Goal: Task Accomplishment & Management: Complete application form

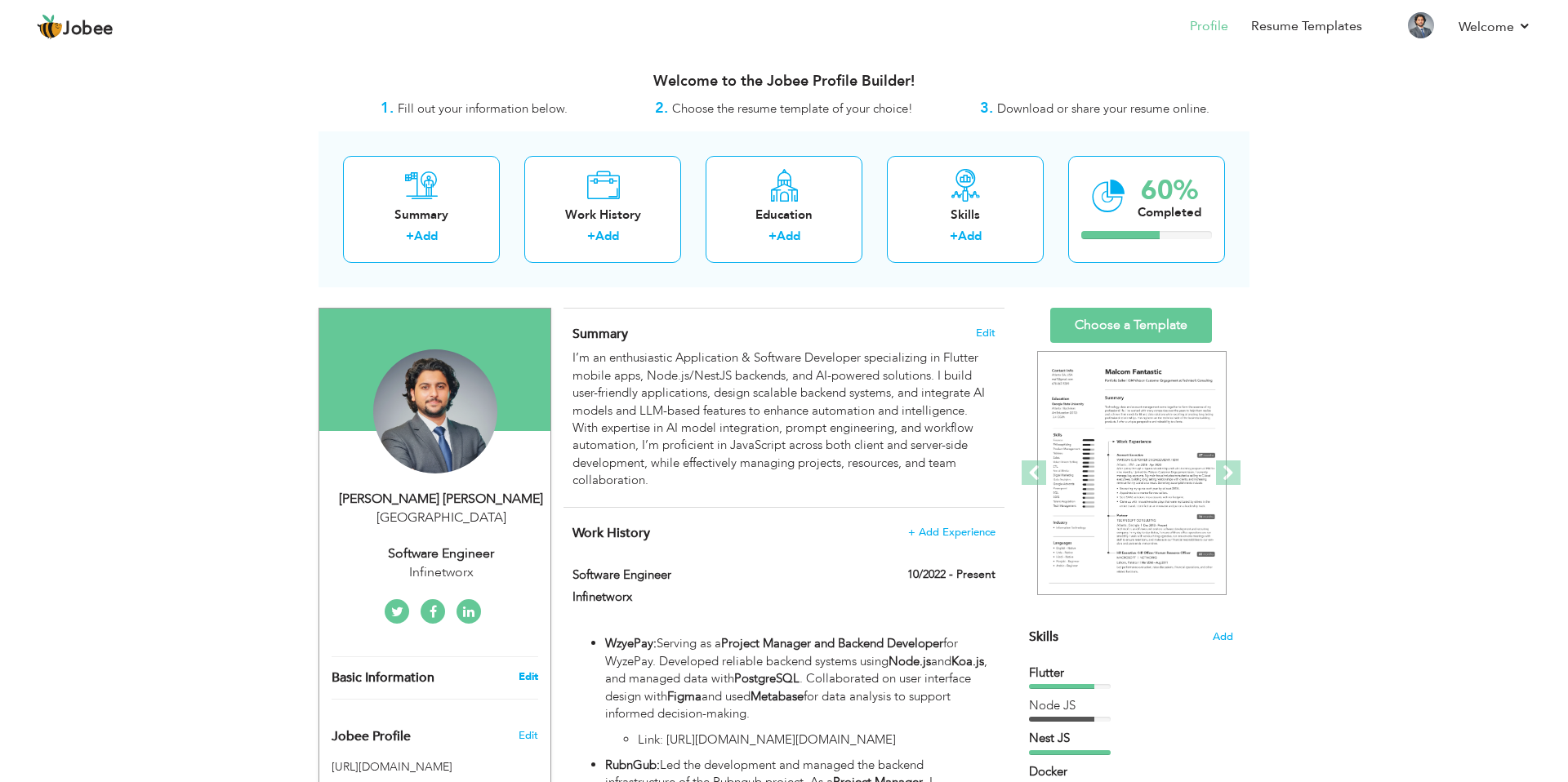
click at [533, 682] on link "Edit" at bounding box center [528, 676] width 19 height 14
type input "Ubaid Ullah"
type input "Asim"
select select "number:166"
select select "number:8"
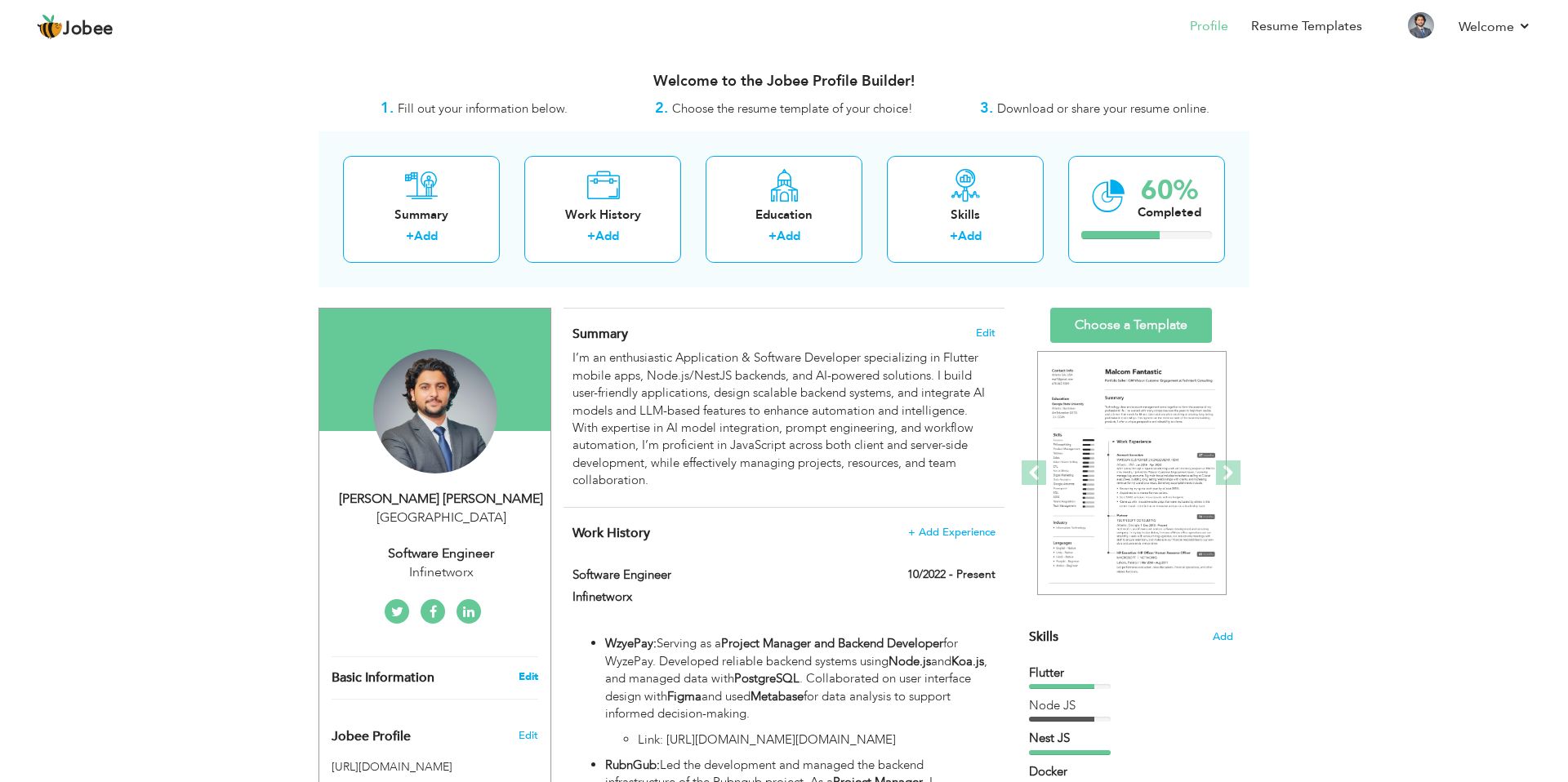
type input "Infinetworx"
type input "Software Engineer"
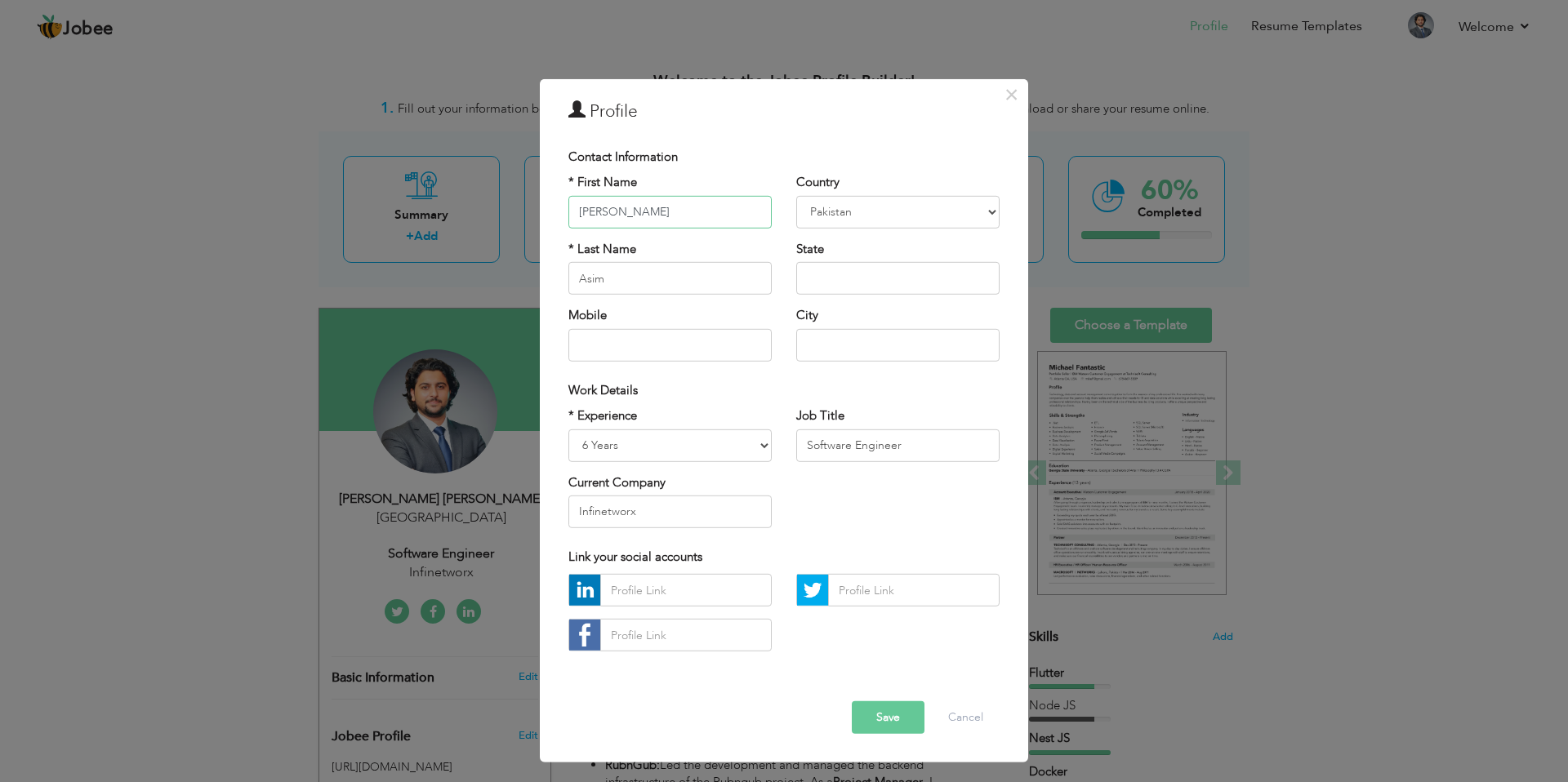
drag, startPoint x: 682, startPoint y: 225, endPoint x: 562, endPoint y: 218, distance: 120.2
click at [562, 218] on div "* First Name Ubaid Ullah * Last Name Asim Mobile" at bounding box center [670, 273] width 228 height 200
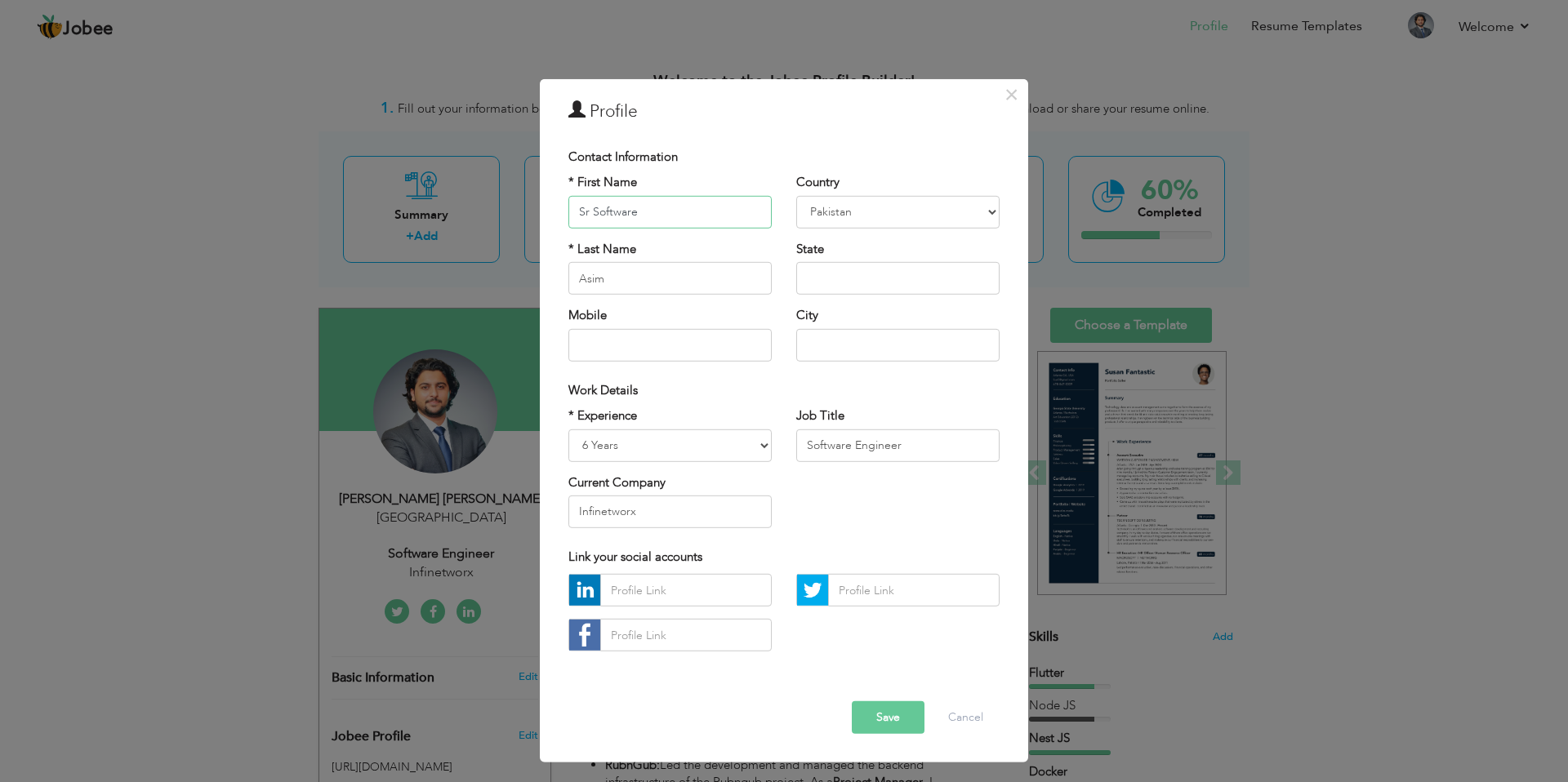
type input "Sr Software"
click at [636, 280] on input "Asim" at bounding box center [669, 279] width 203 height 33
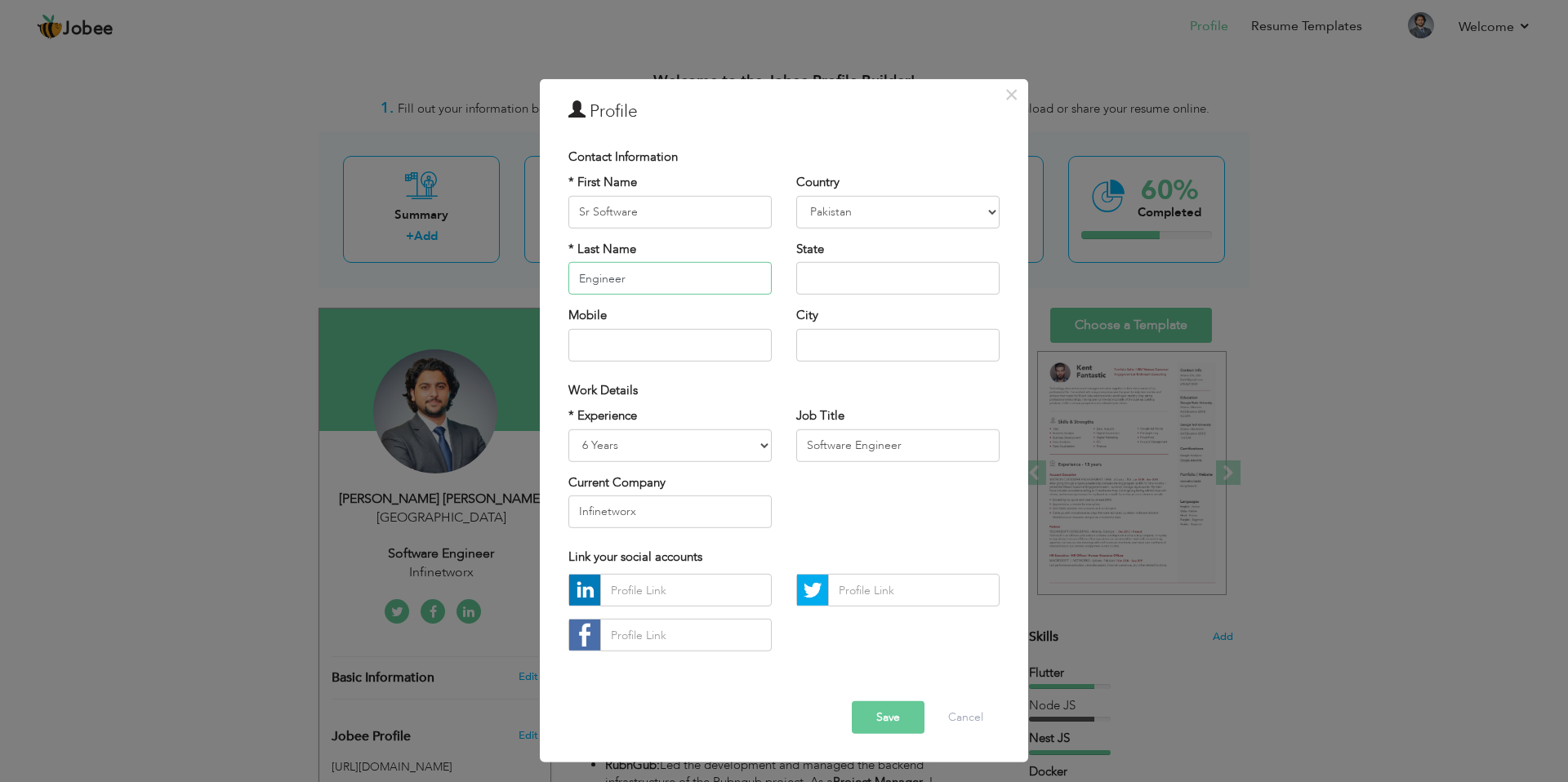
type input "Engineer"
click at [844, 341] on input "text" at bounding box center [898, 344] width 203 height 33
type input "K"
type input "Lahore"
click at [904, 452] on input "Software Engineer" at bounding box center [898, 445] width 203 height 33
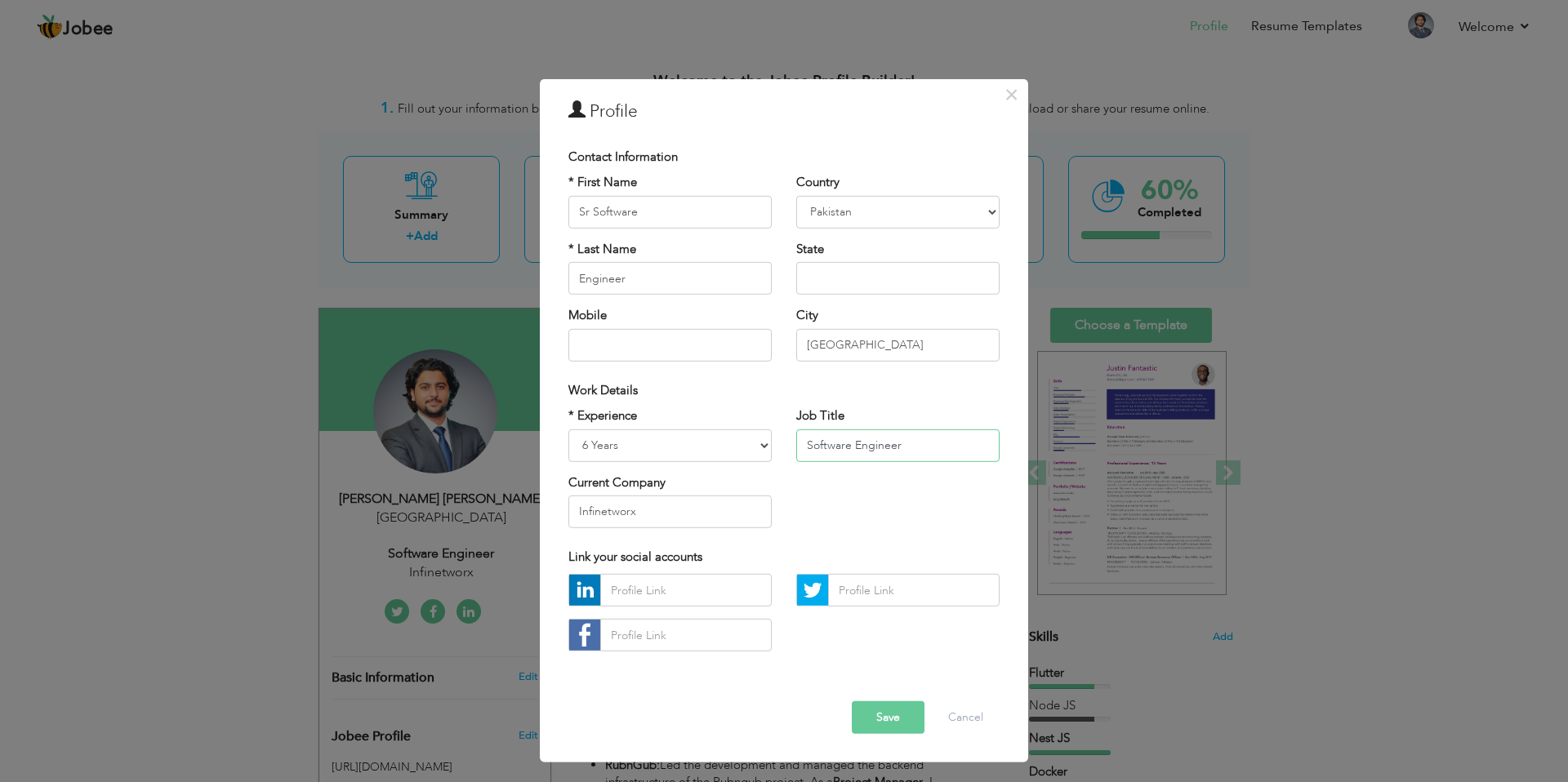
click at [904, 452] on input "Software Engineer" at bounding box center [898, 445] width 203 height 33
type input "S"
type input "Fast API and LLM in Python"
click at [879, 707] on button "Save" at bounding box center [887, 717] width 72 height 33
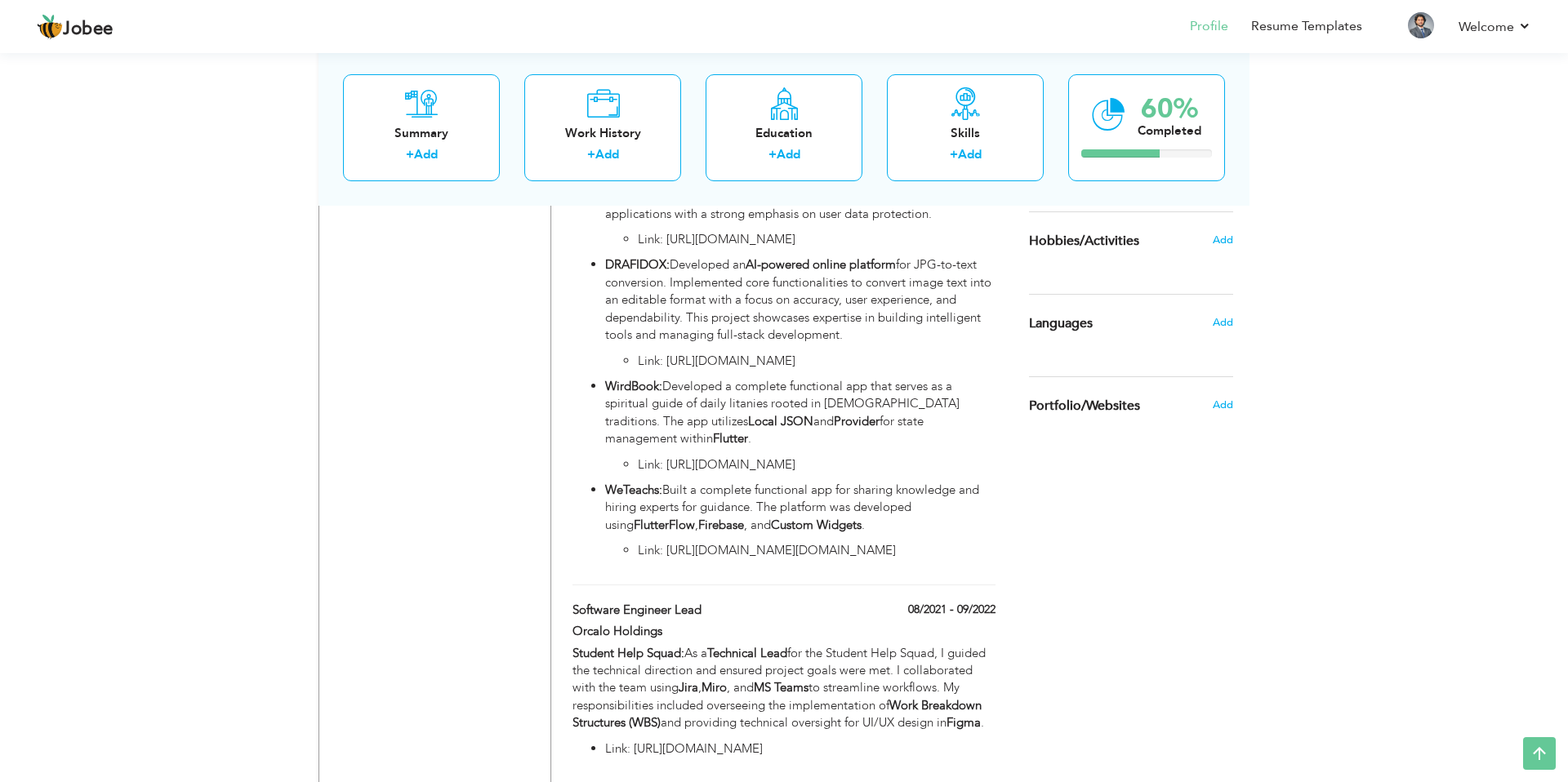
scroll to position [820, 0]
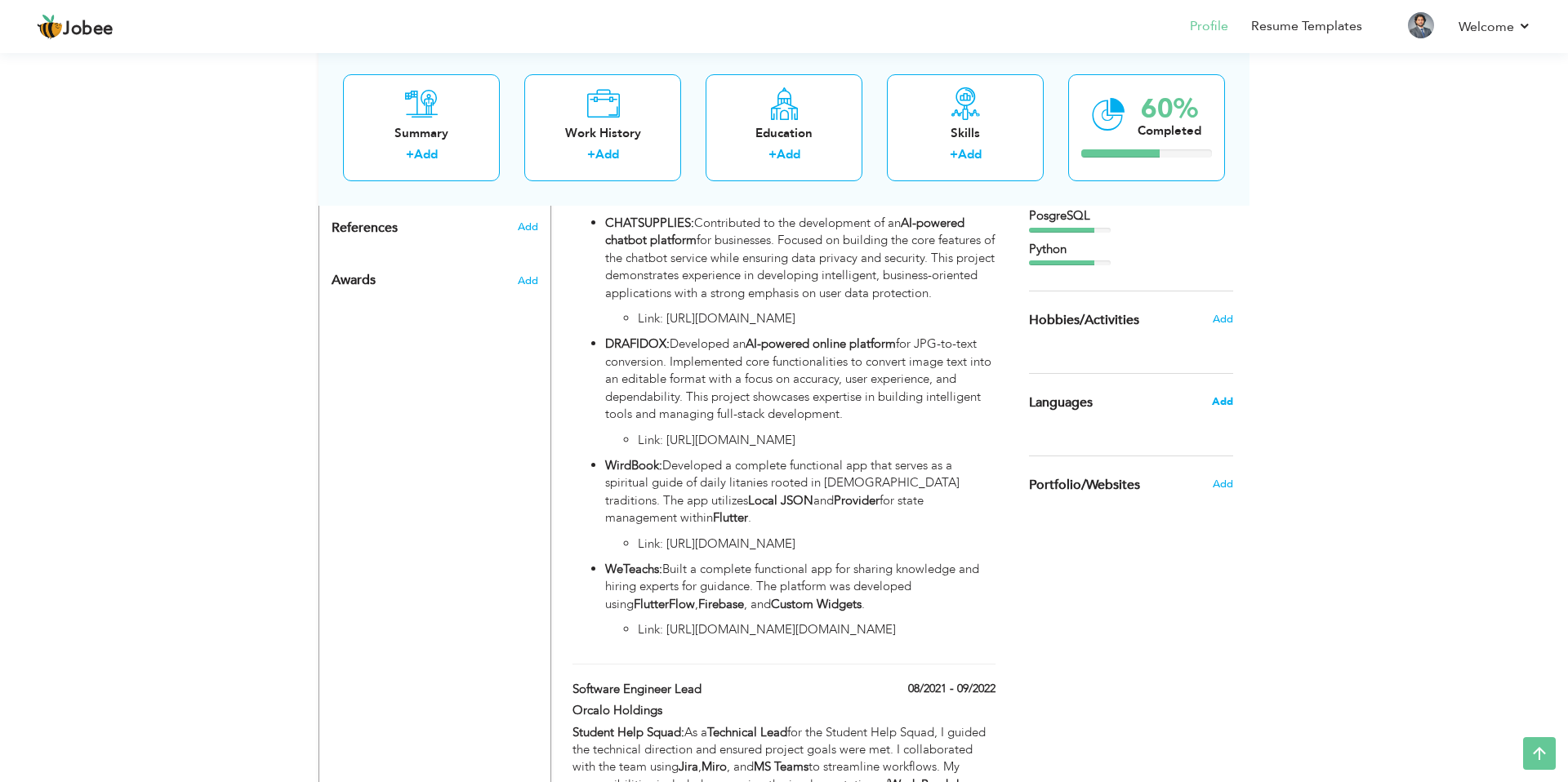
click at [1223, 395] on span "Add" at bounding box center [1223, 401] width 21 height 14
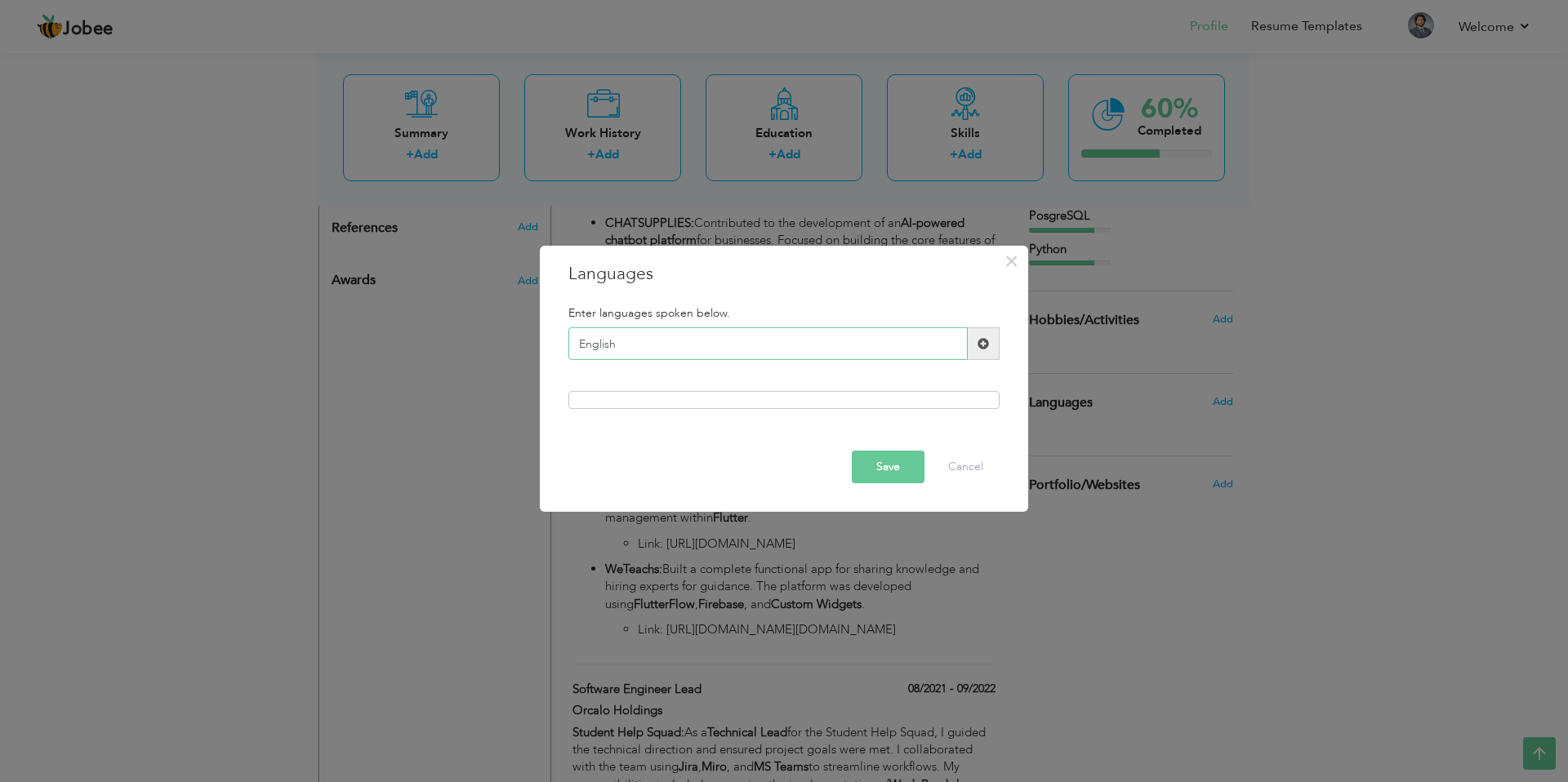
type input "English"
click at [975, 348] on span at bounding box center [983, 344] width 32 height 33
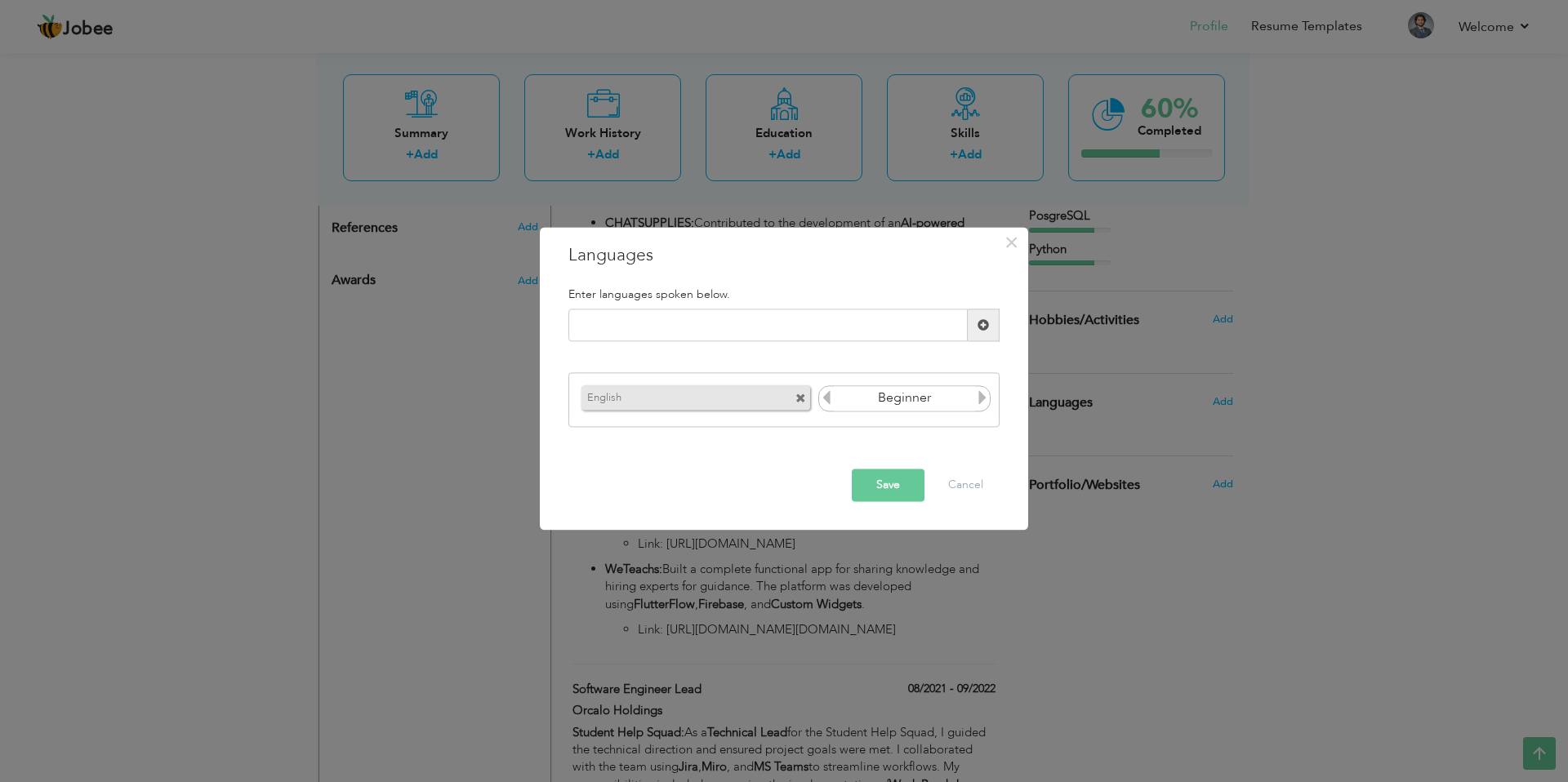
click at [937, 397] on input "Beginner" at bounding box center [904, 397] width 141 height 24
click at [978, 397] on icon at bounding box center [982, 397] width 14 height 14
click at [978, 396] on icon at bounding box center [982, 397] width 14 height 14
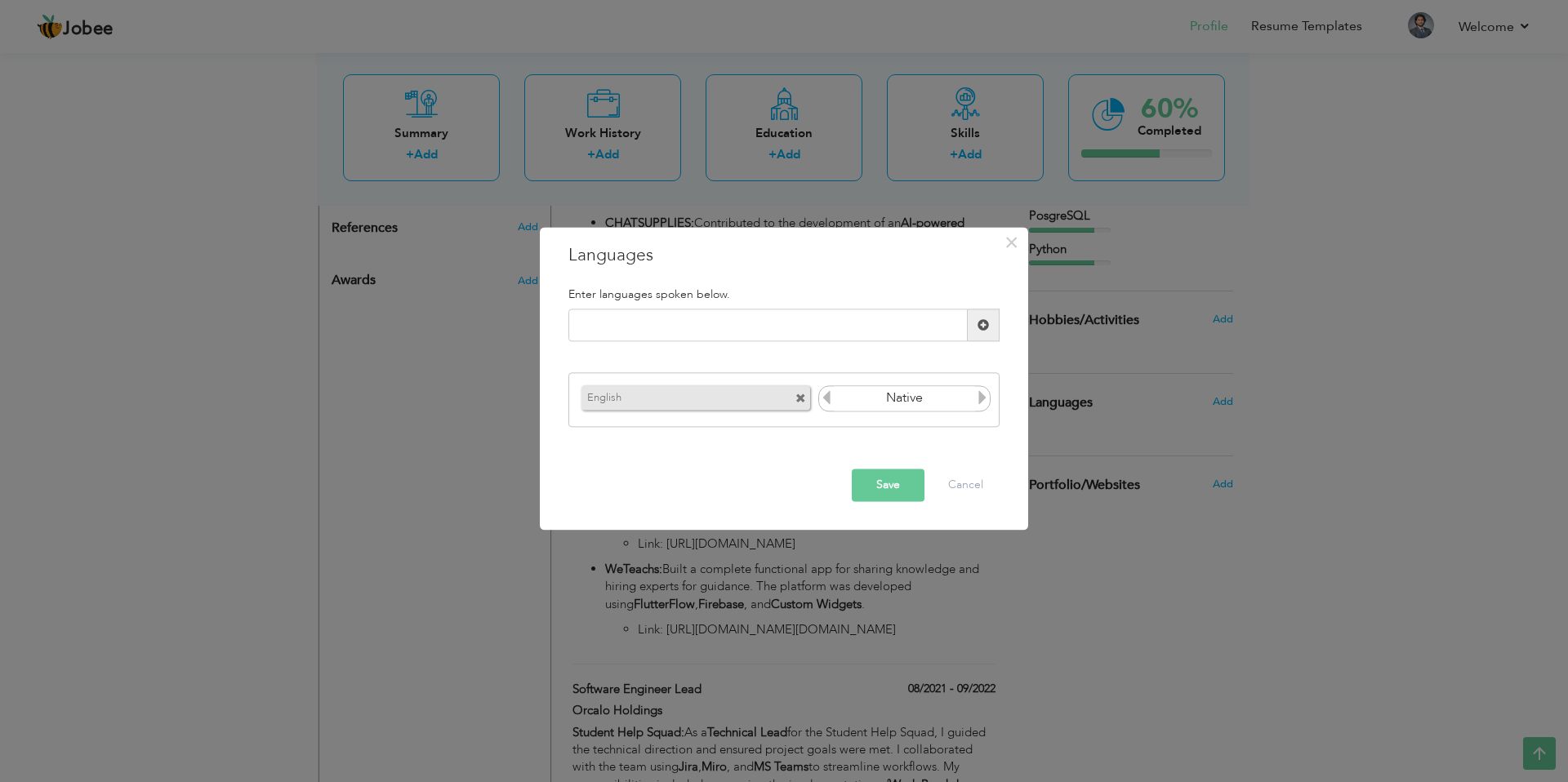
click at [978, 396] on icon at bounding box center [982, 397] width 14 height 14
click at [979, 396] on icon at bounding box center [982, 397] width 14 height 14
click at [827, 405] on icon at bounding box center [825, 397] width 14 height 14
click at [873, 328] on input "text" at bounding box center [768, 326] width 399 height 33
type input "Urdu"
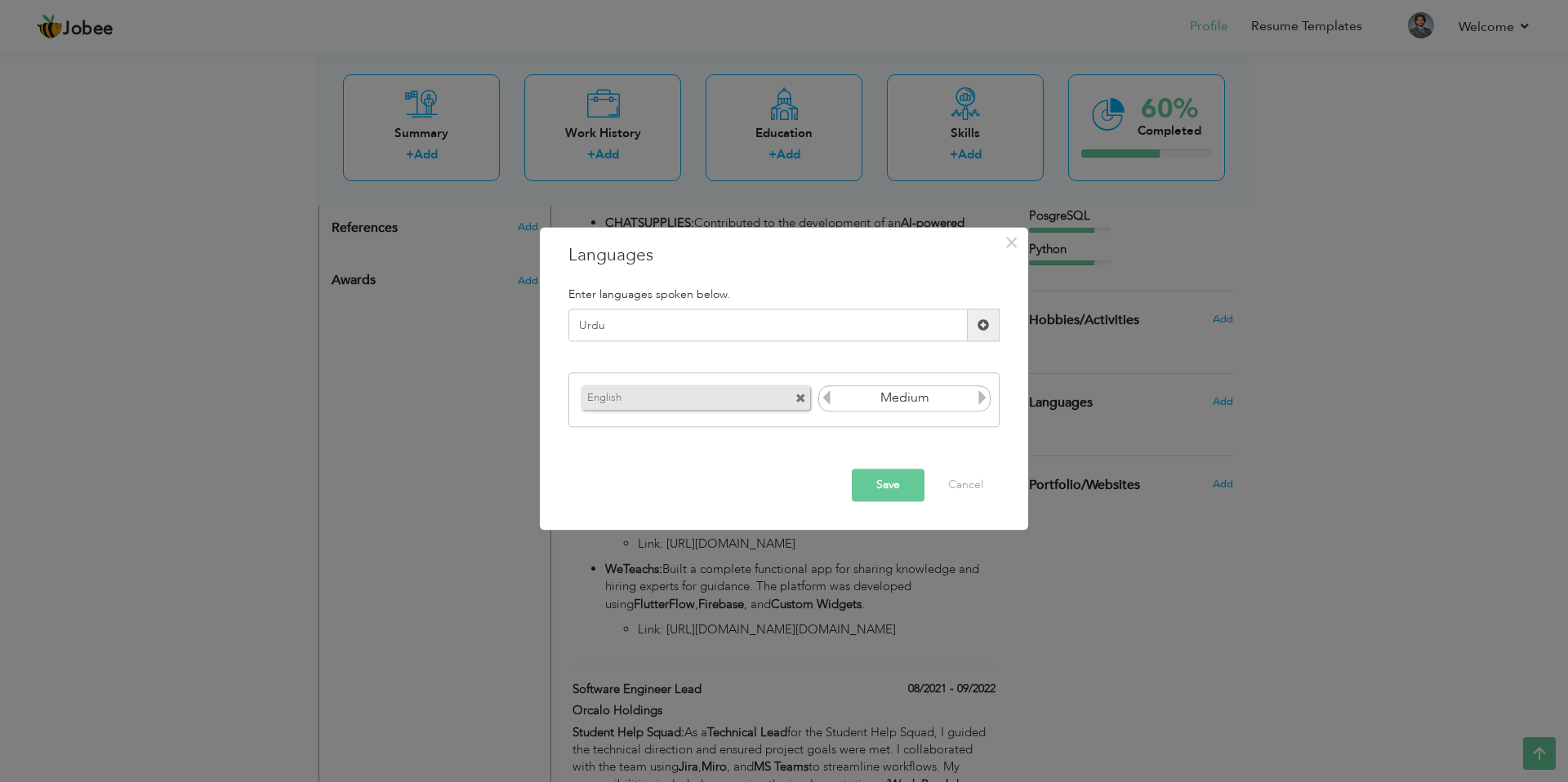
click at [992, 320] on span at bounding box center [983, 326] width 32 height 33
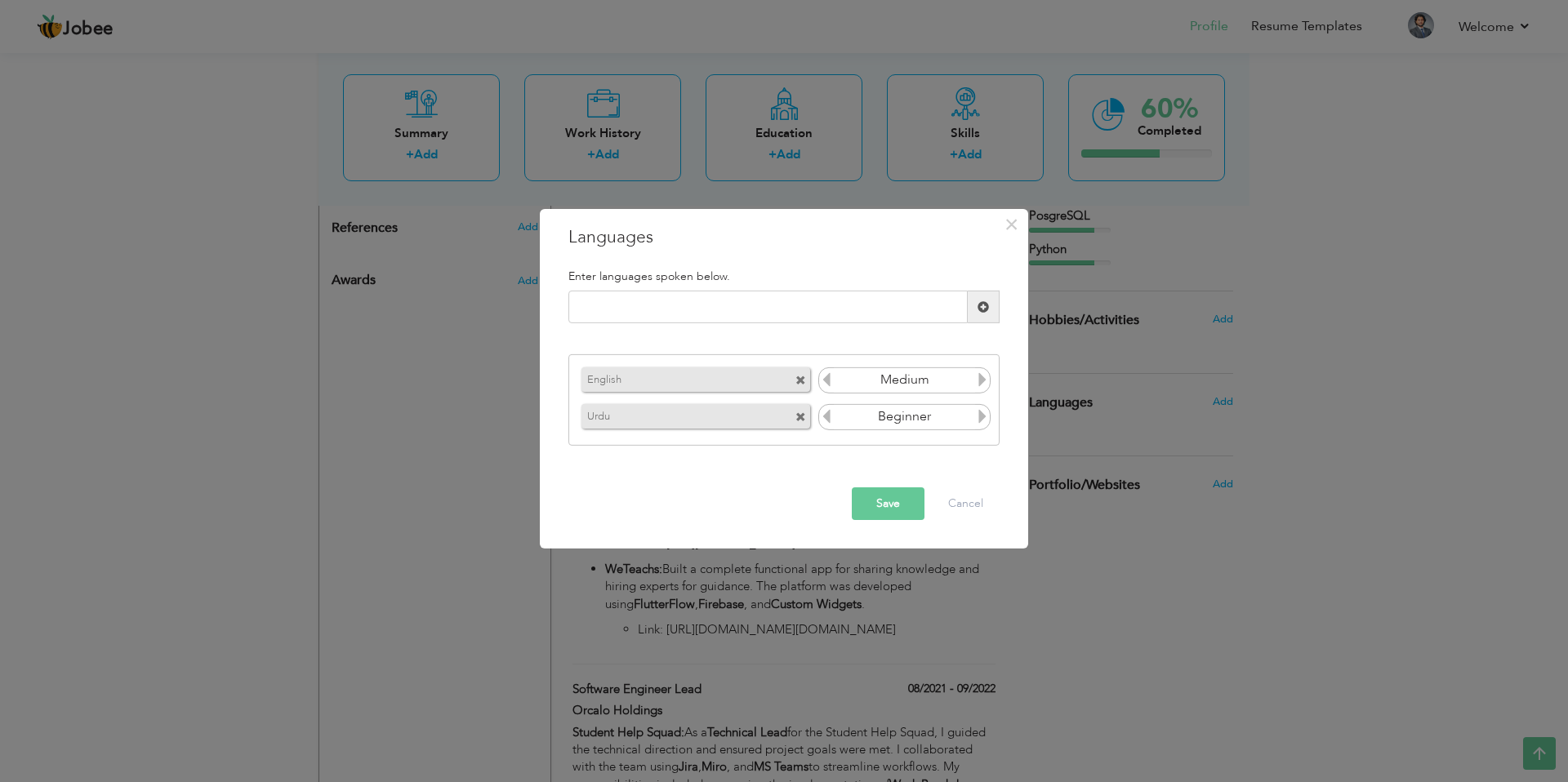
click at [983, 416] on icon at bounding box center [982, 416] width 14 height 14
click at [867, 542] on div "× Languages Enter languages spoken below. Please enter a valid language. Urdu" at bounding box center [784, 379] width 488 height 339
click at [879, 526] on div "Save Cancel" at bounding box center [784, 503] width 455 height 57
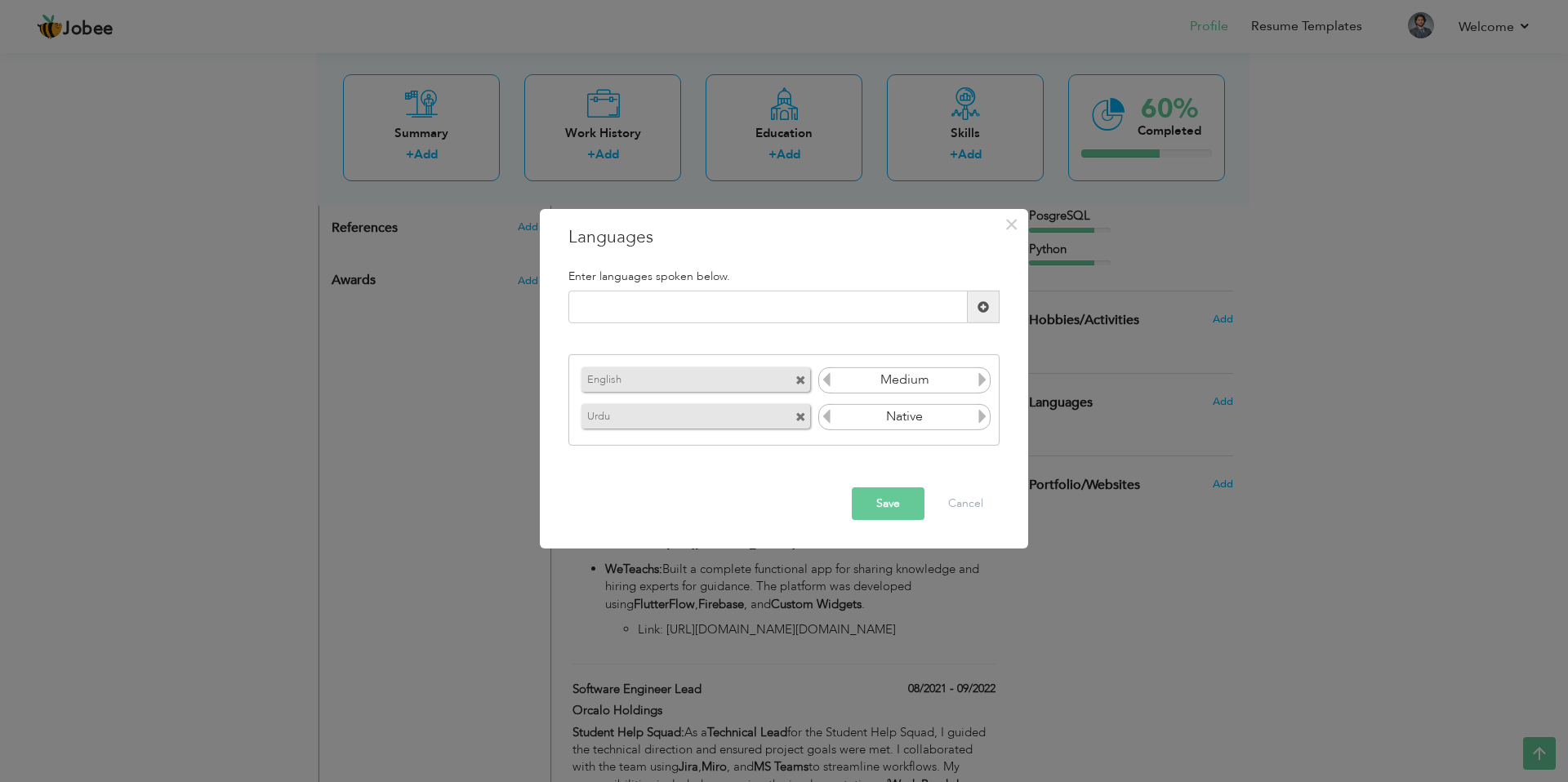
click at [897, 507] on button "Save" at bounding box center [887, 503] width 72 height 33
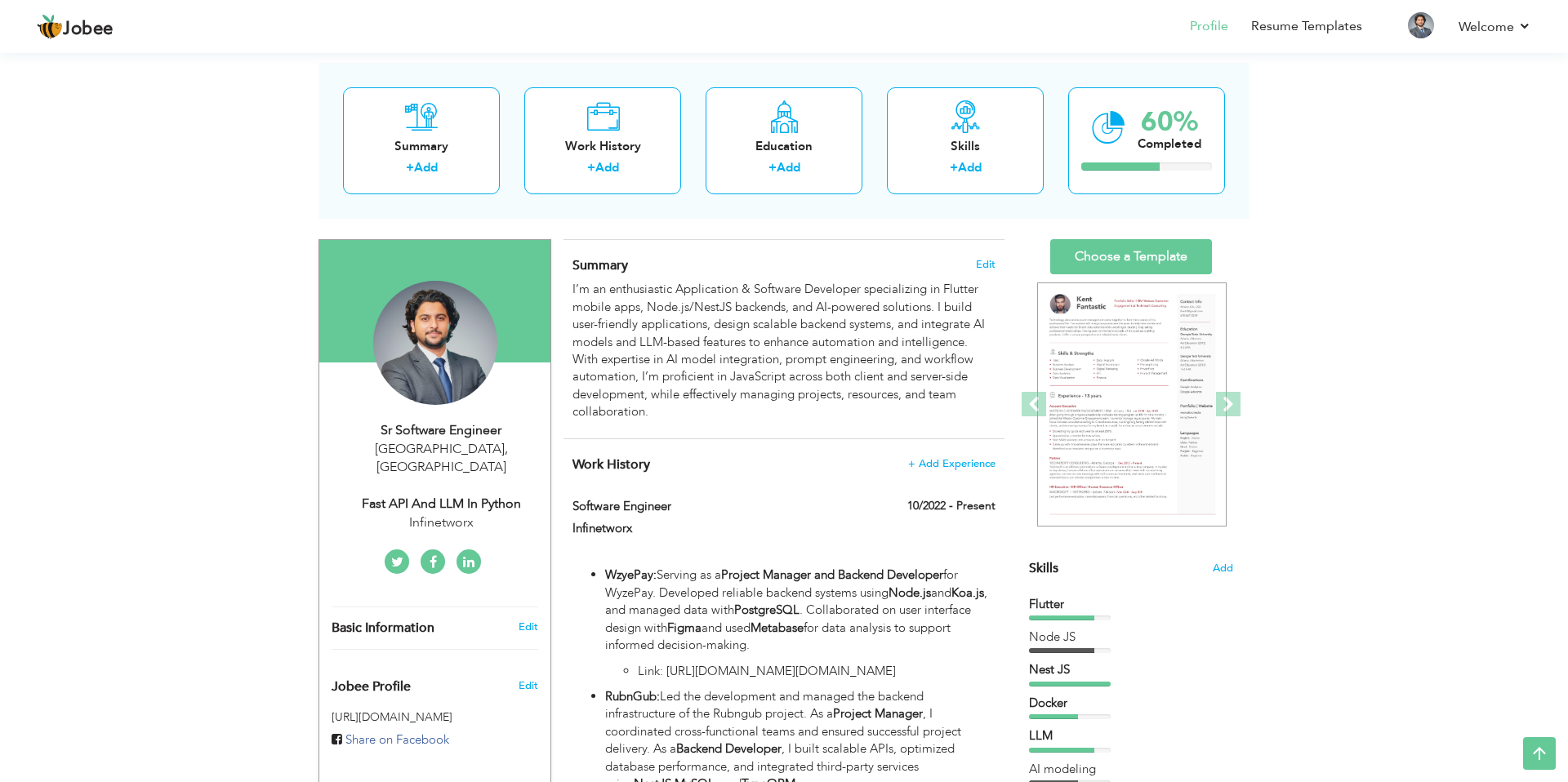
scroll to position [0, 0]
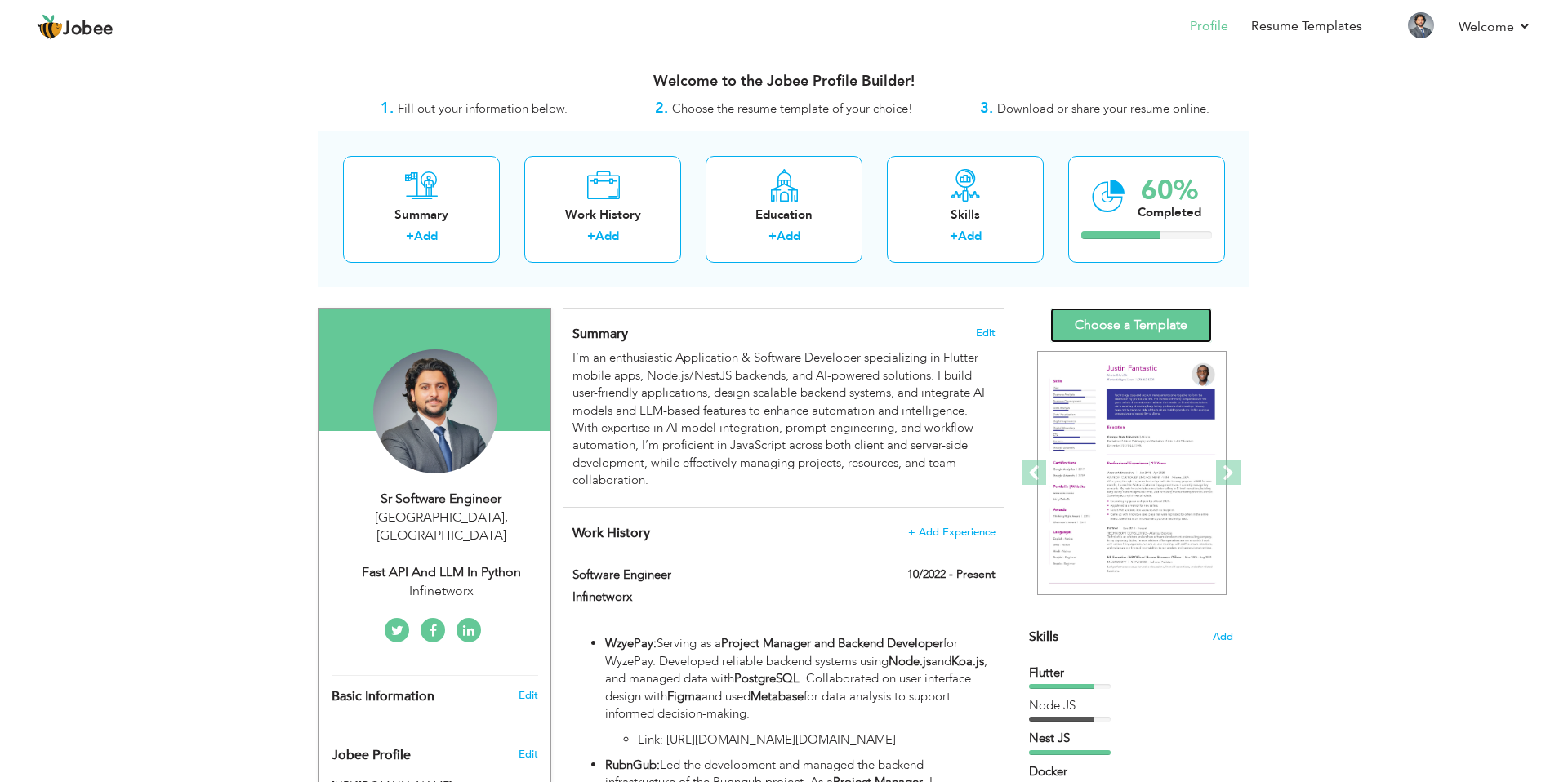
click at [1144, 321] on link "Choose a Template" at bounding box center [1131, 325] width 162 height 35
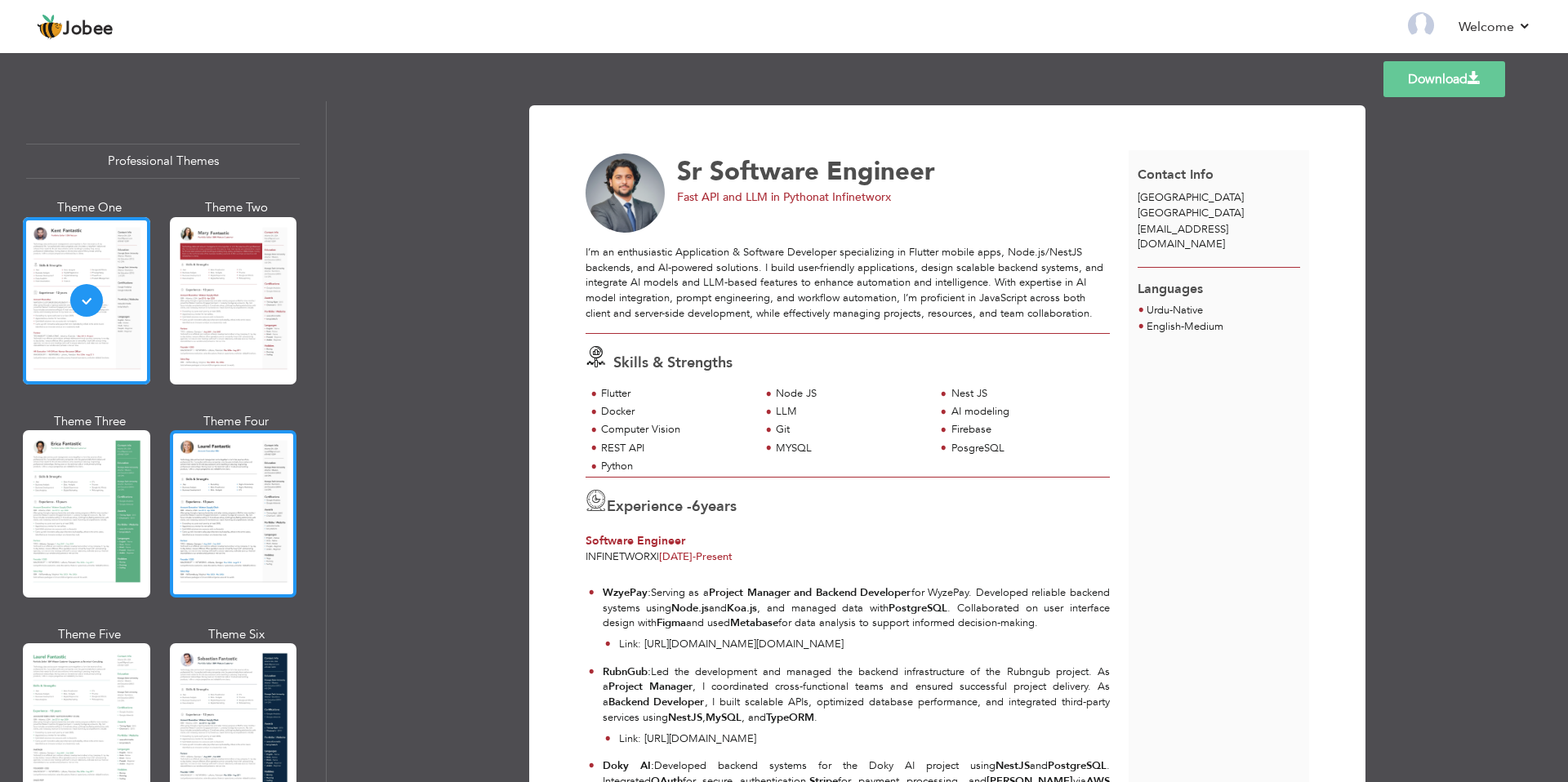
click at [207, 487] on div at bounding box center [233, 514] width 127 height 168
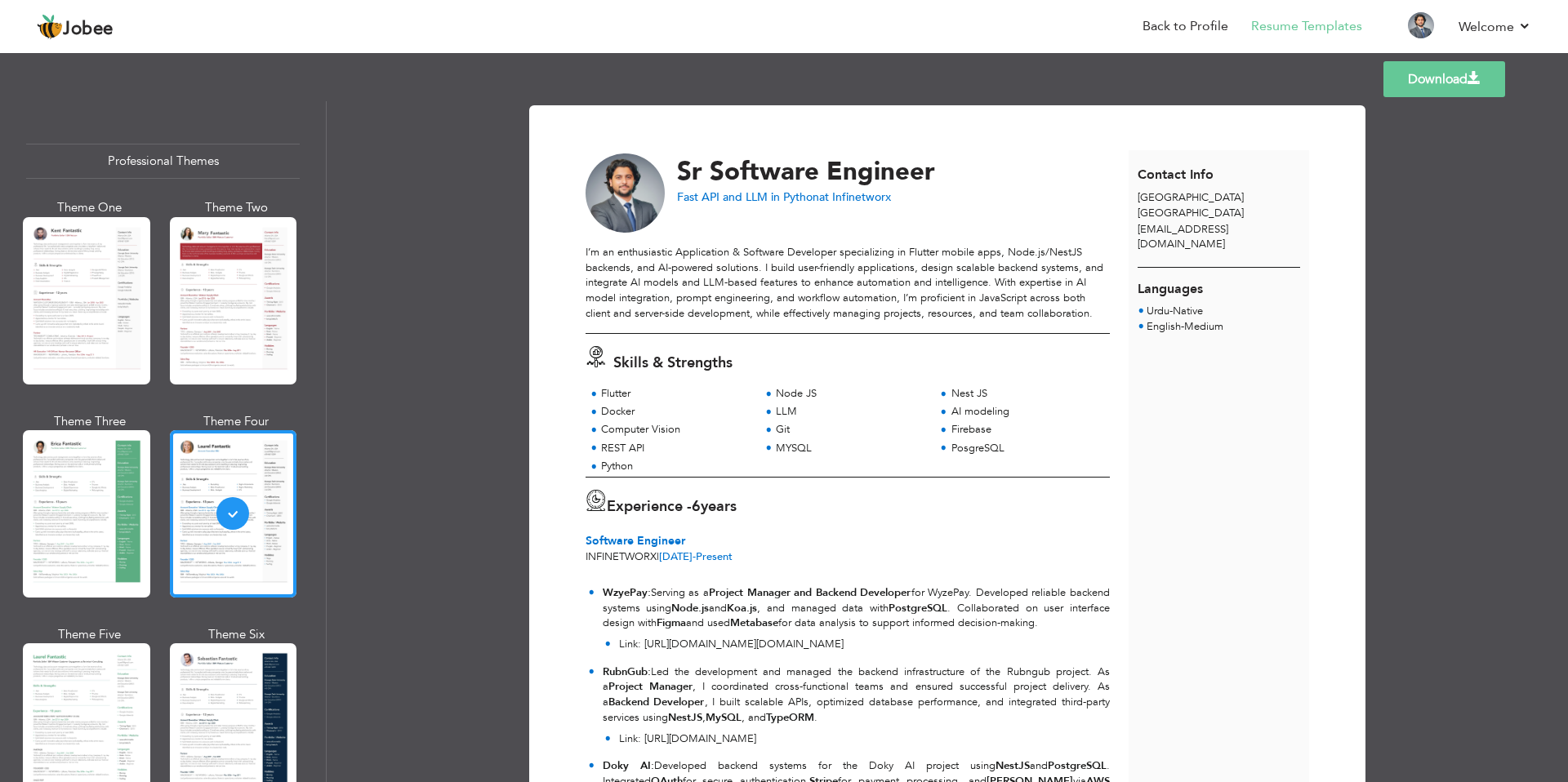
click at [1228, 229] on span "ubaiddevsinn@gmail.com" at bounding box center [1182, 236] width 91 height 30
click at [1175, 30] on link "Back to Profile" at bounding box center [1185, 26] width 86 height 18
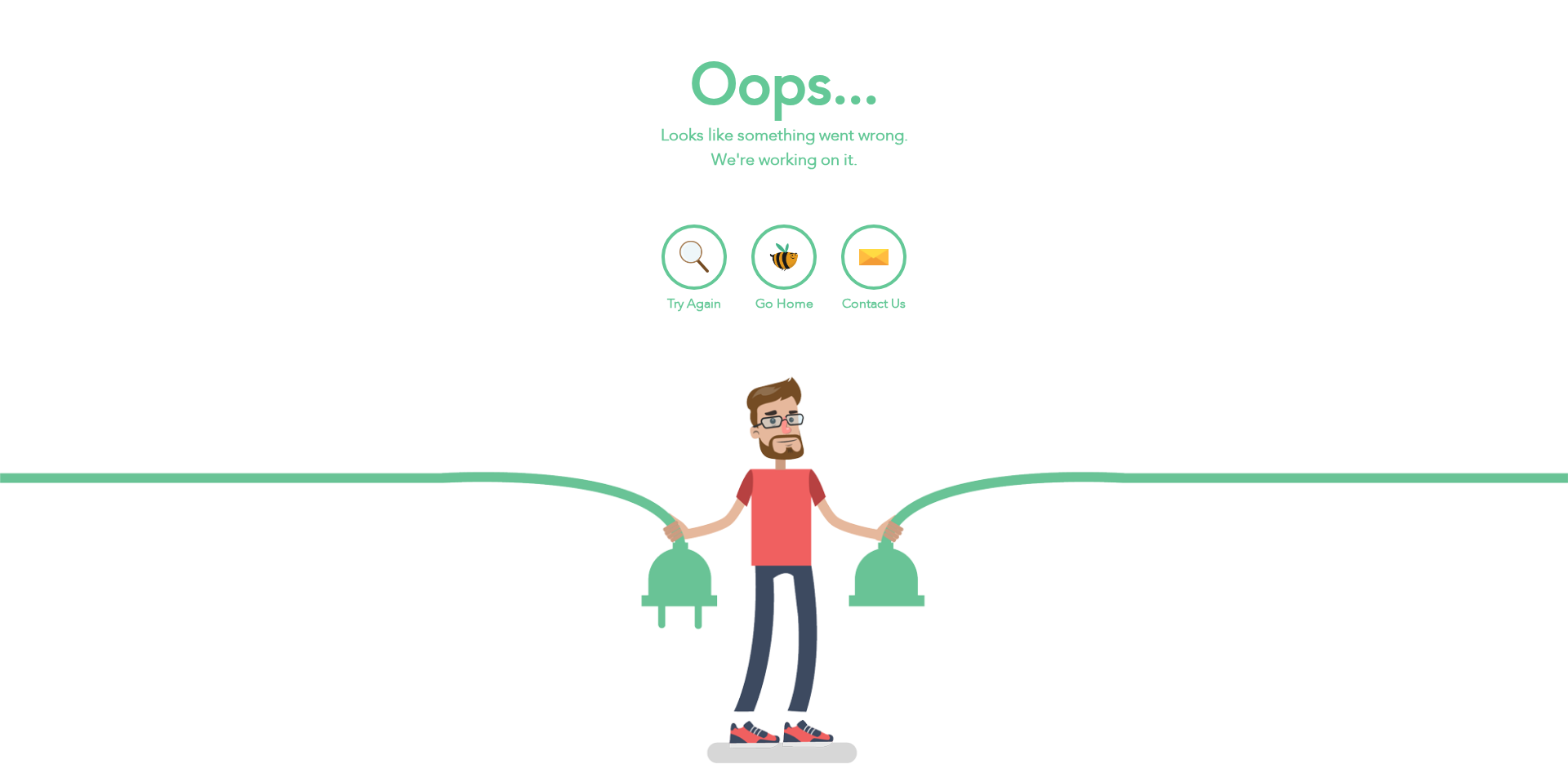
click at [796, 256] on li "Go Home" at bounding box center [784, 269] width 66 height 89
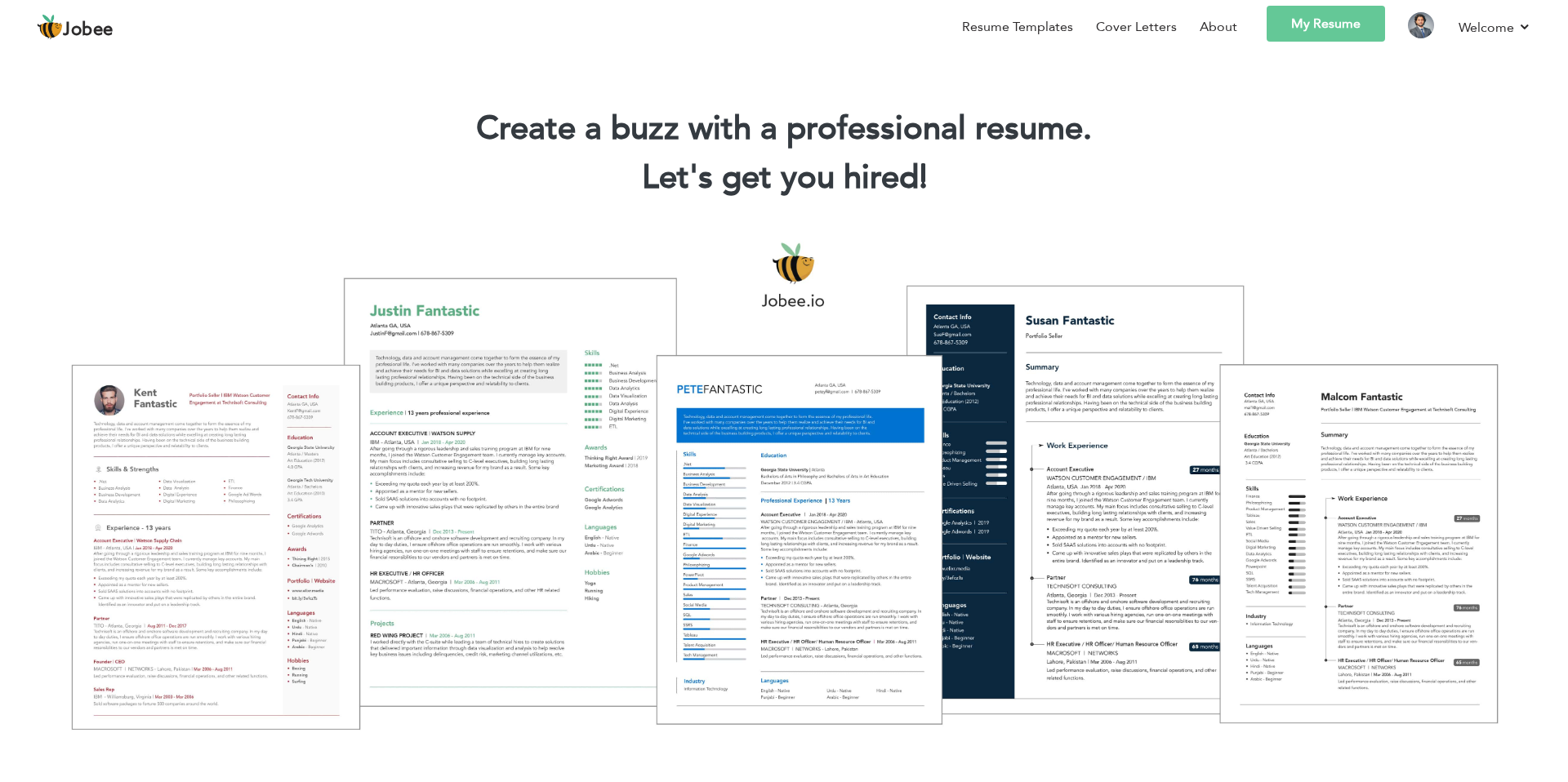
click at [1316, 22] on link "My Resume" at bounding box center [1325, 23] width 119 height 36
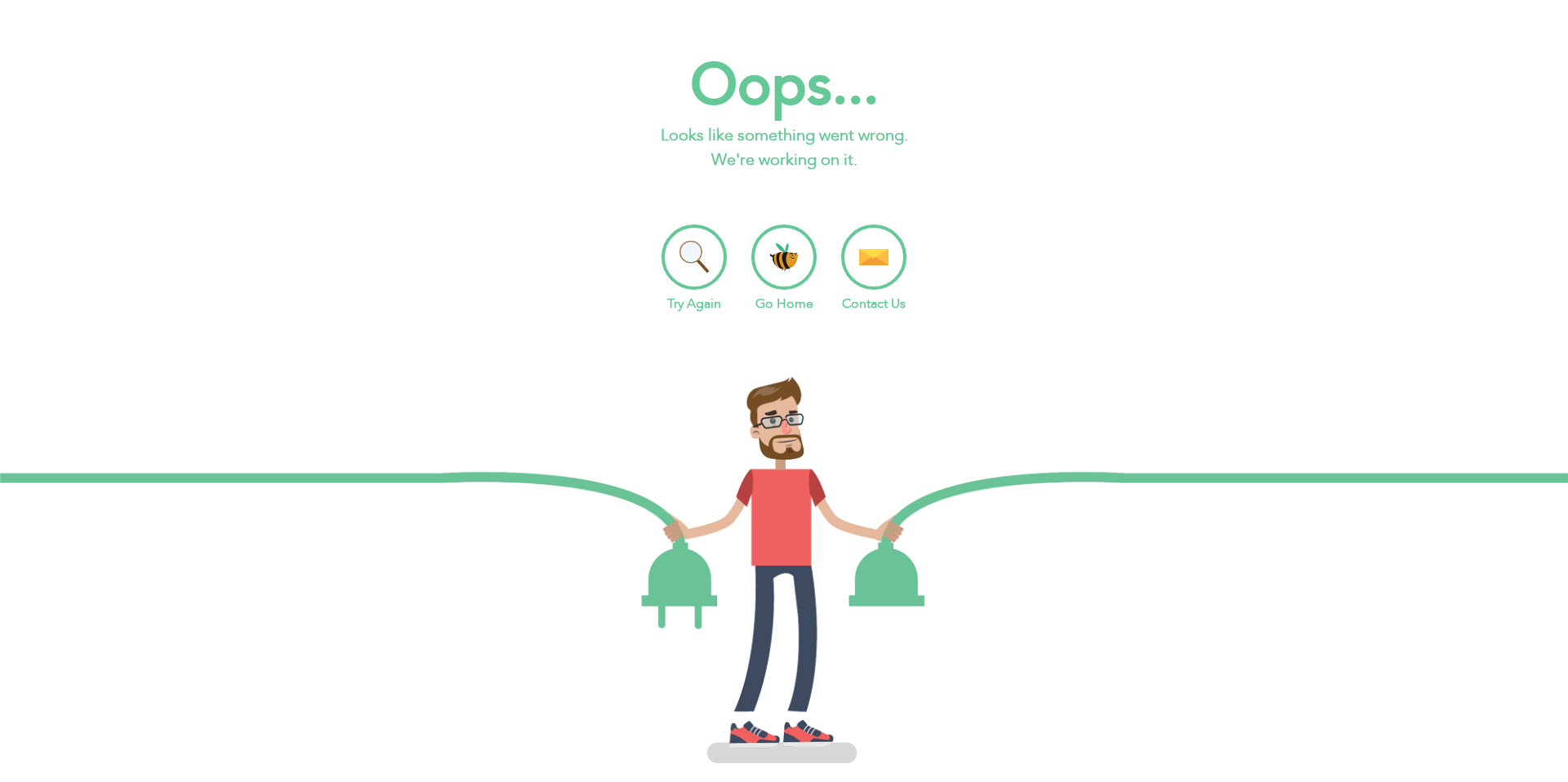
click at [780, 258] on li "Go Home" at bounding box center [784, 269] width 66 height 89
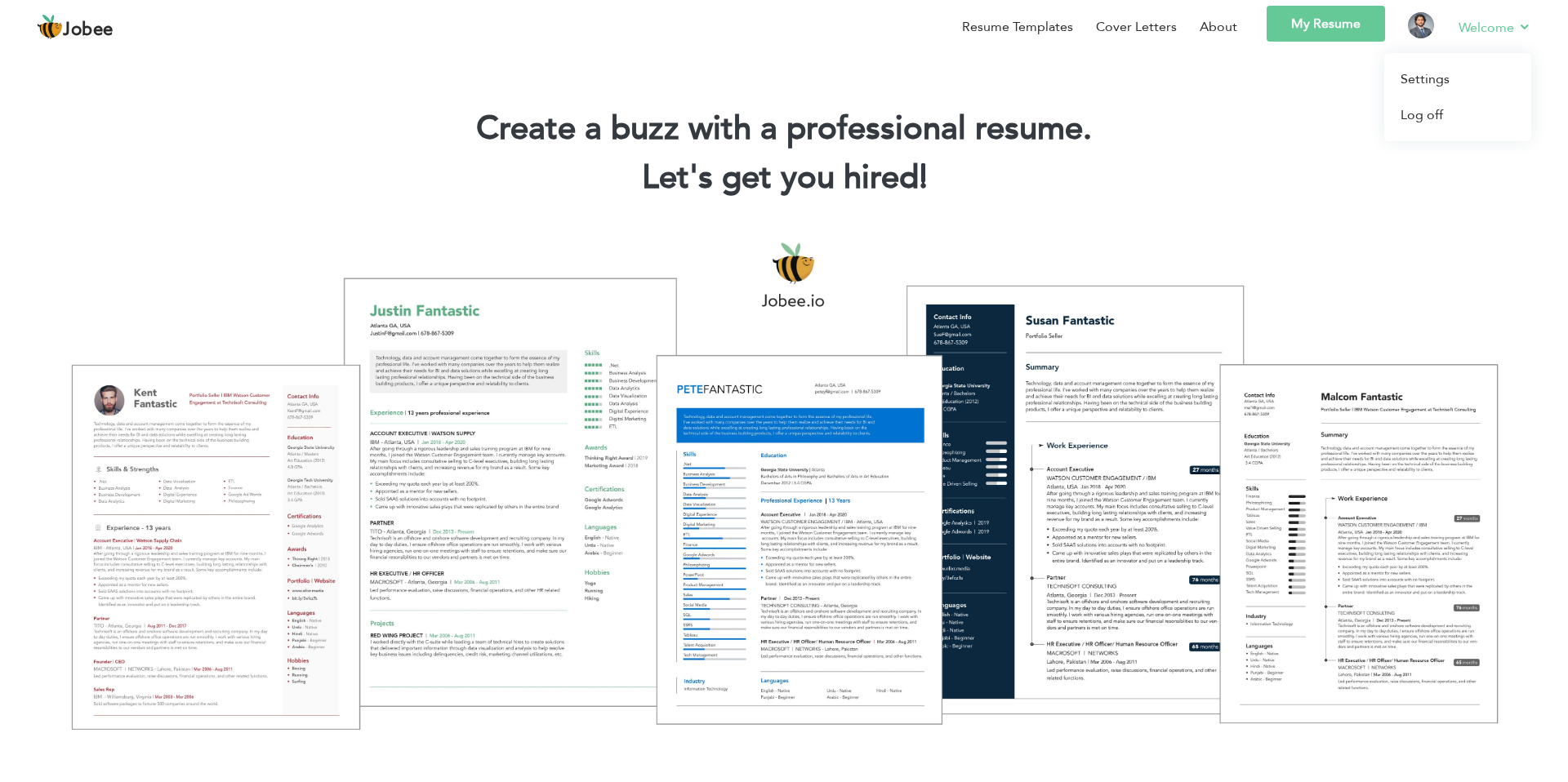
click at [1514, 23] on link "Welcome" at bounding box center [1494, 27] width 72 height 20
click at [1441, 72] on link "Settings" at bounding box center [1457, 79] width 147 height 36
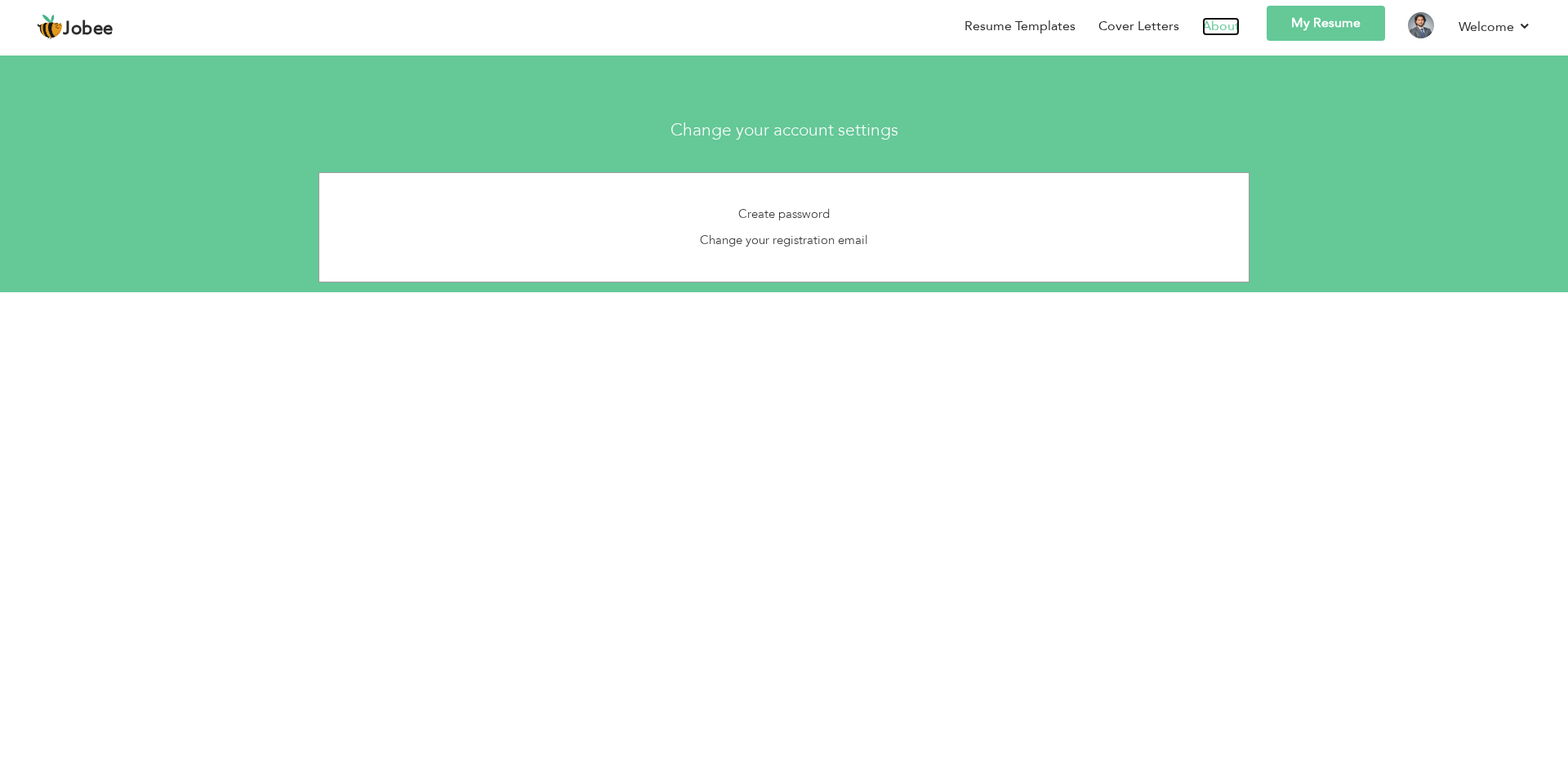
click at [1217, 28] on link "About" at bounding box center [1220, 26] width 38 height 18
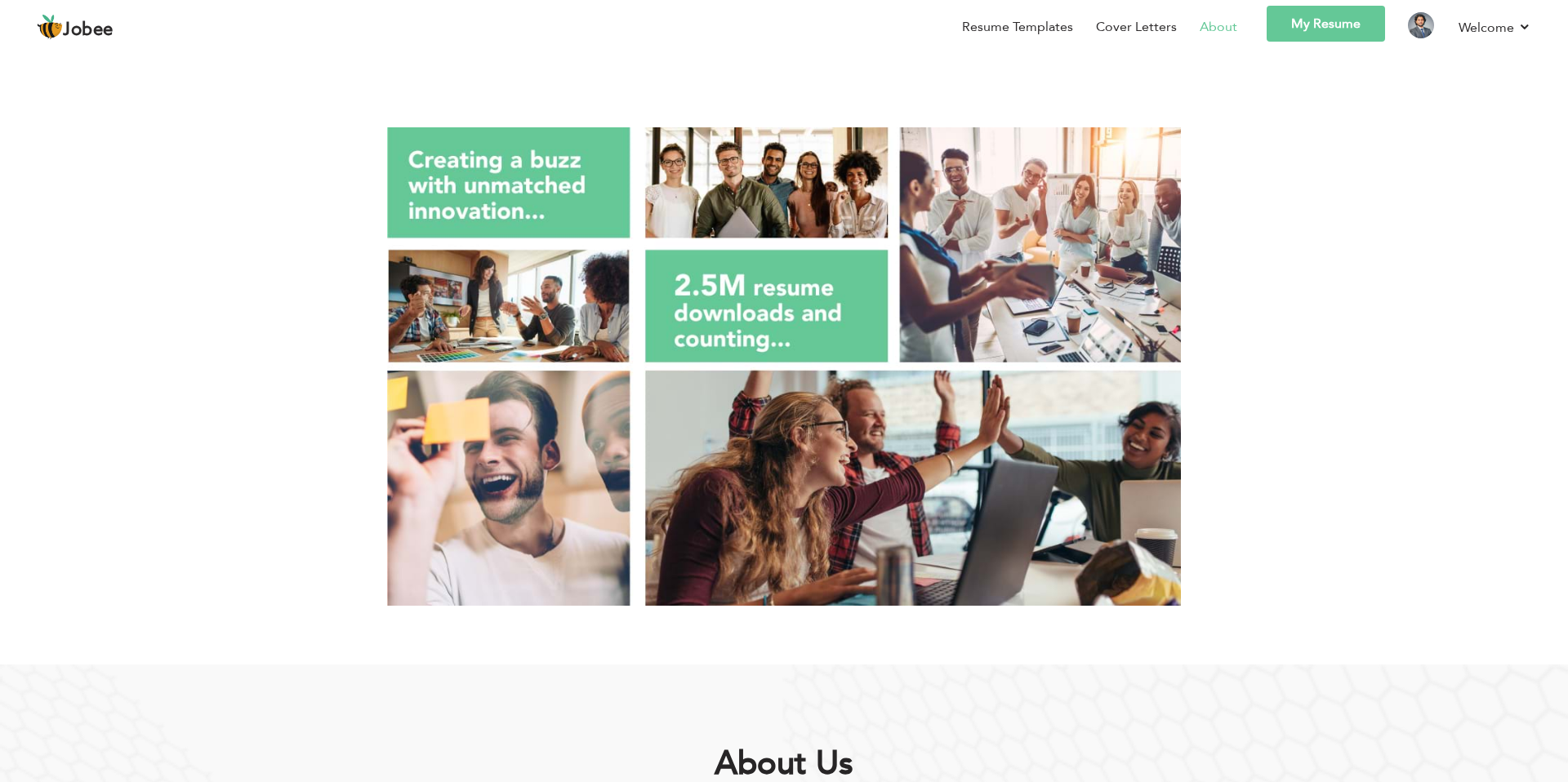
click at [1308, 13] on link "My Resume" at bounding box center [1325, 23] width 119 height 36
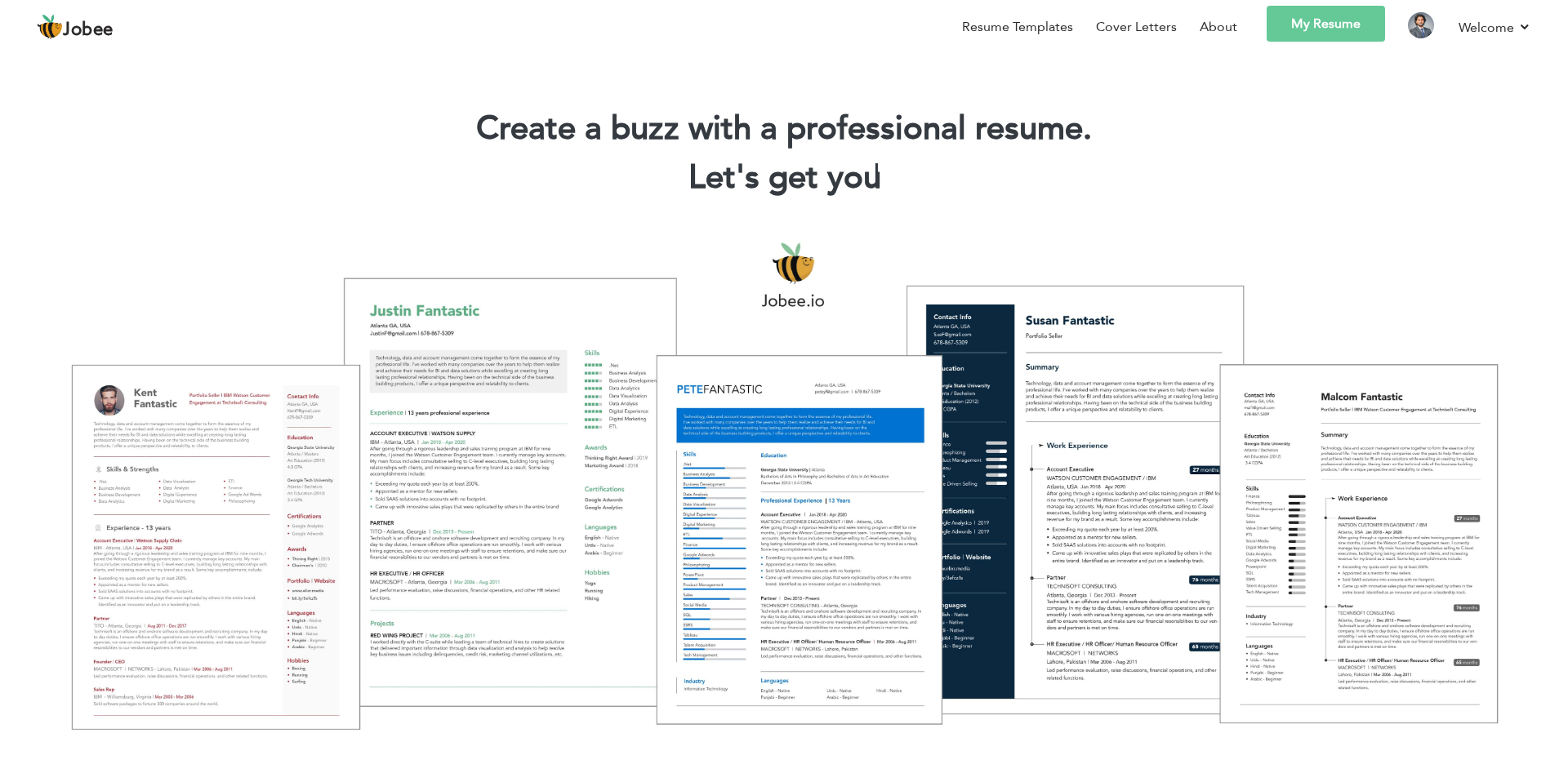
click at [1350, 23] on link "My Resume" at bounding box center [1325, 23] width 119 height 36
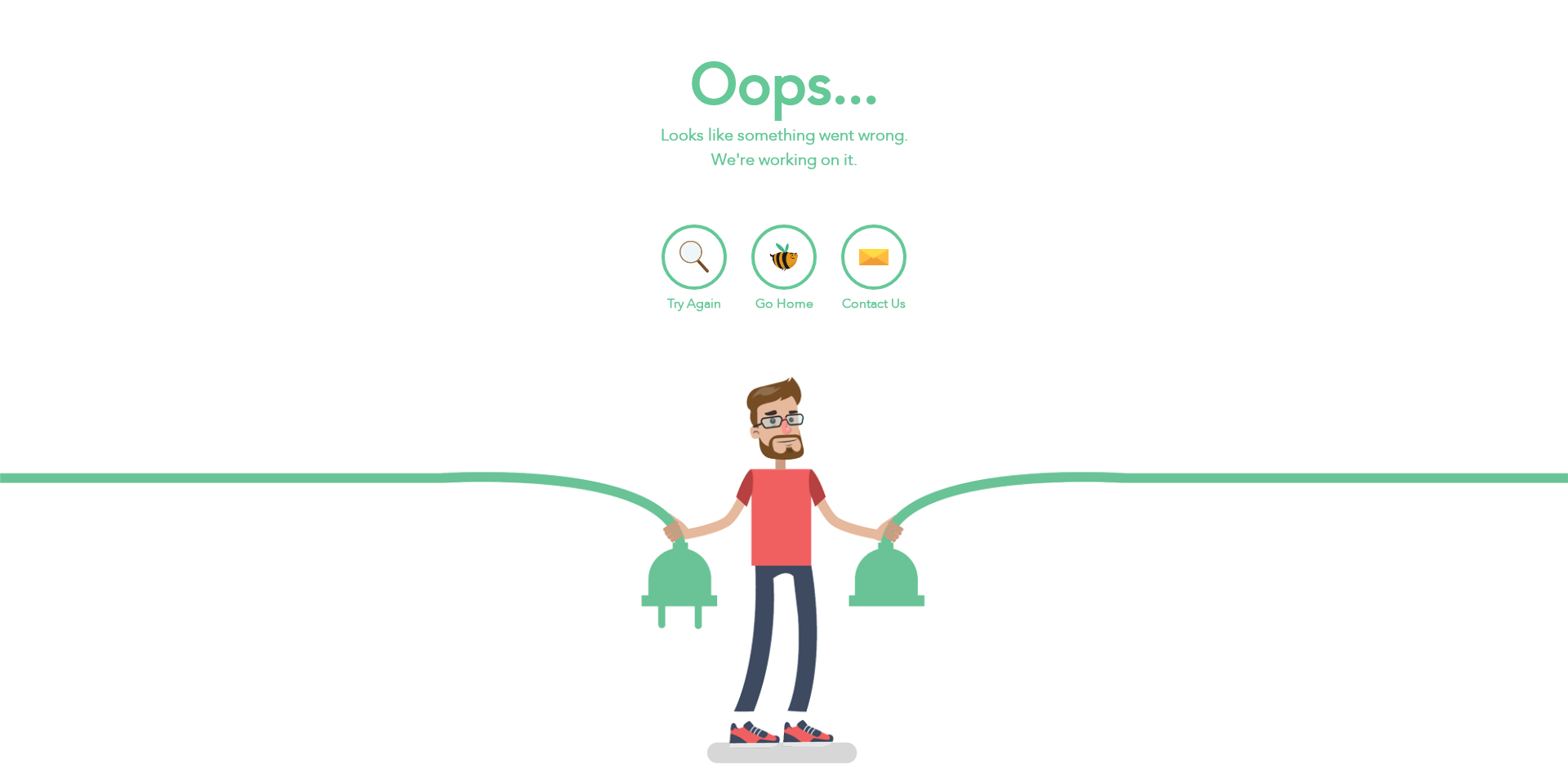
click at [706, 270] on li "Try Again" at bounding box center [694, 269] width 66 height 89
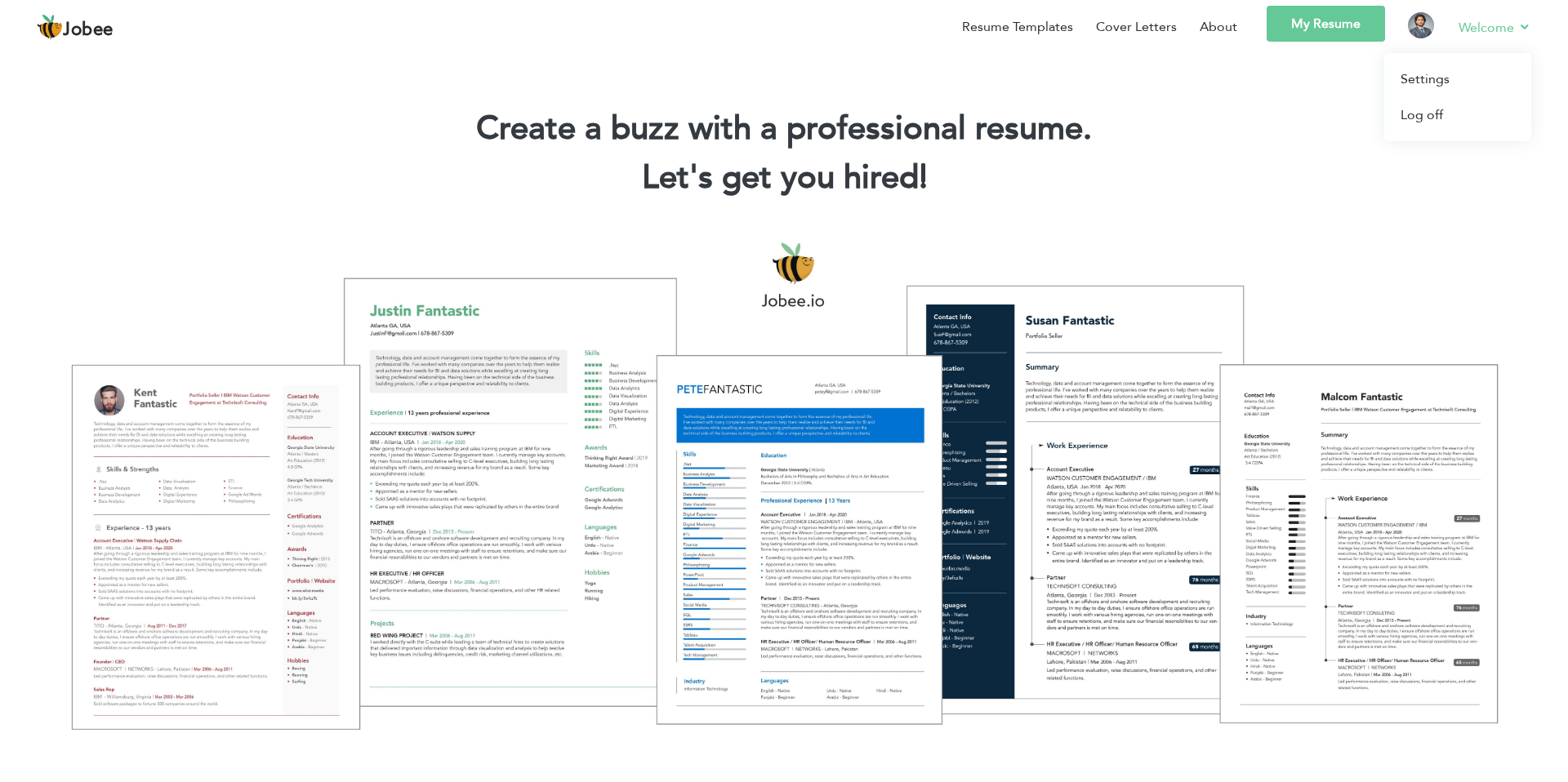
click at [1503, 27] on link "Welcome" at bounding box center [1494, 27] width 72 height 20
click at [1462, 83] on link "Settings" at bounding box center [1457, 79] width 147 height 36
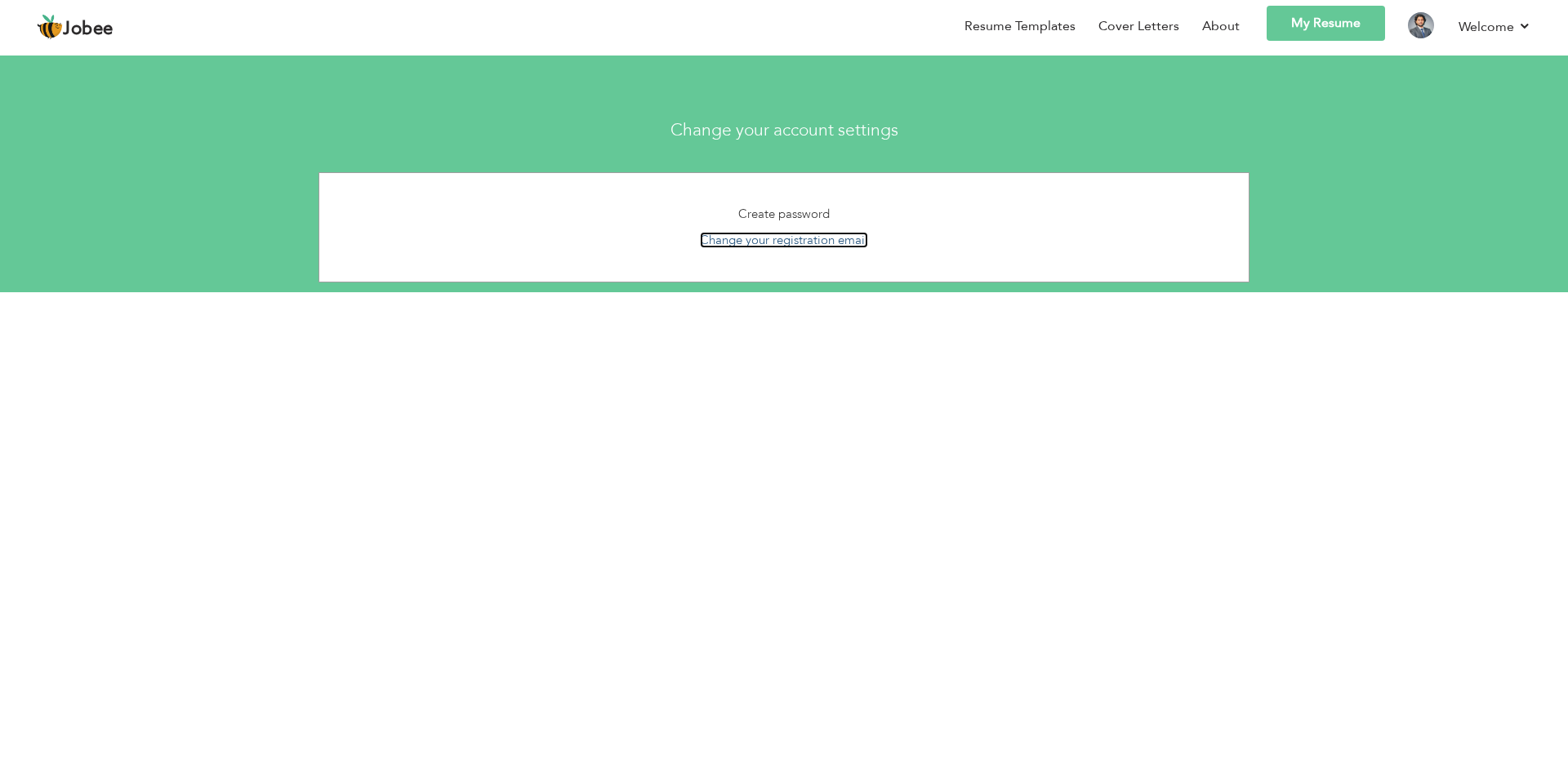
click at [835, 237] on link "Change your registration email" at bounding box center [784, 239] width 168 height 16
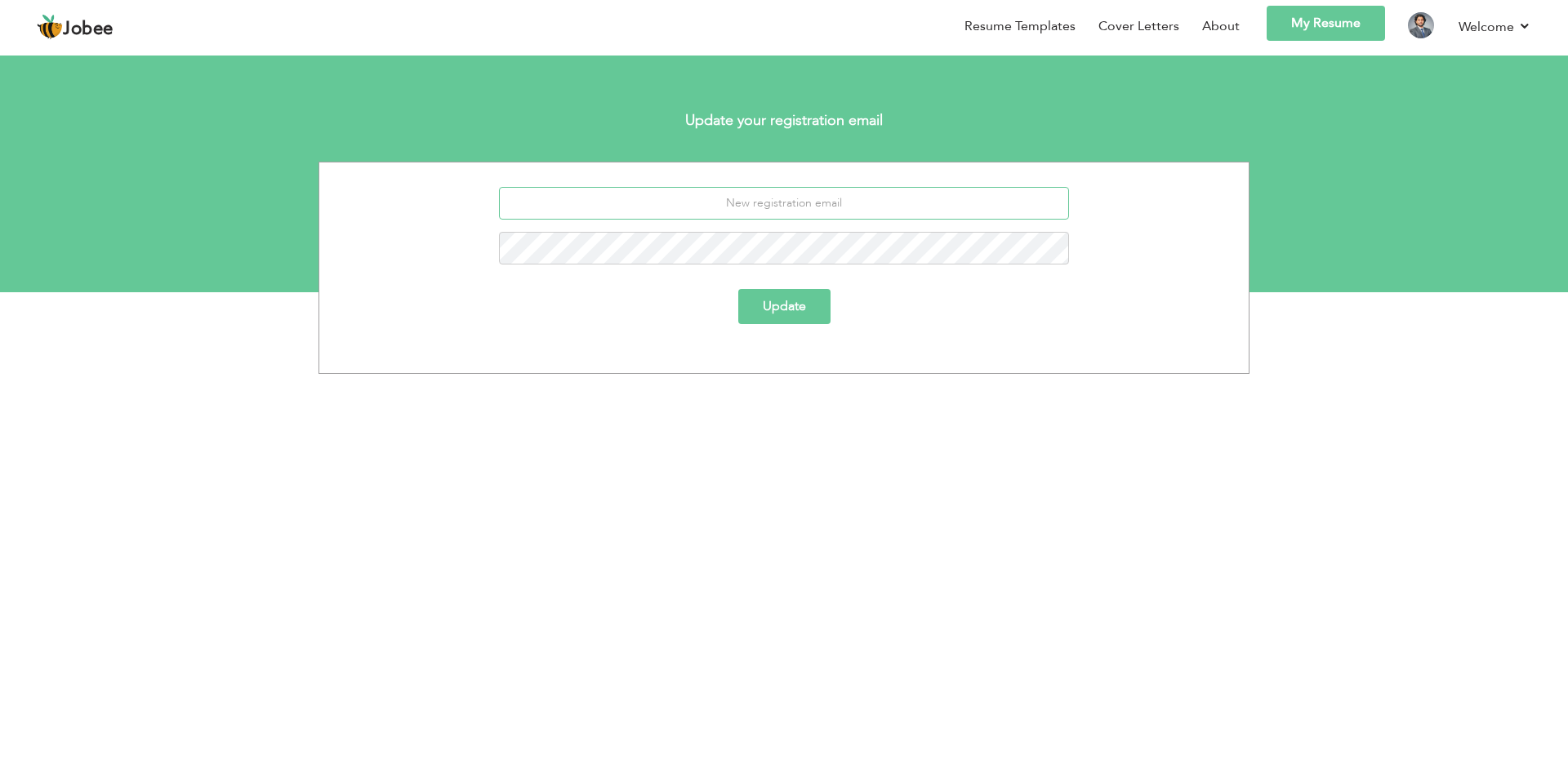
click at [846, 206] on input "email" at bounding box center [784, 203] width 571 height 33
click at [738, 289] on button "Update" at bounding box center [784, 307] width 93 height 35
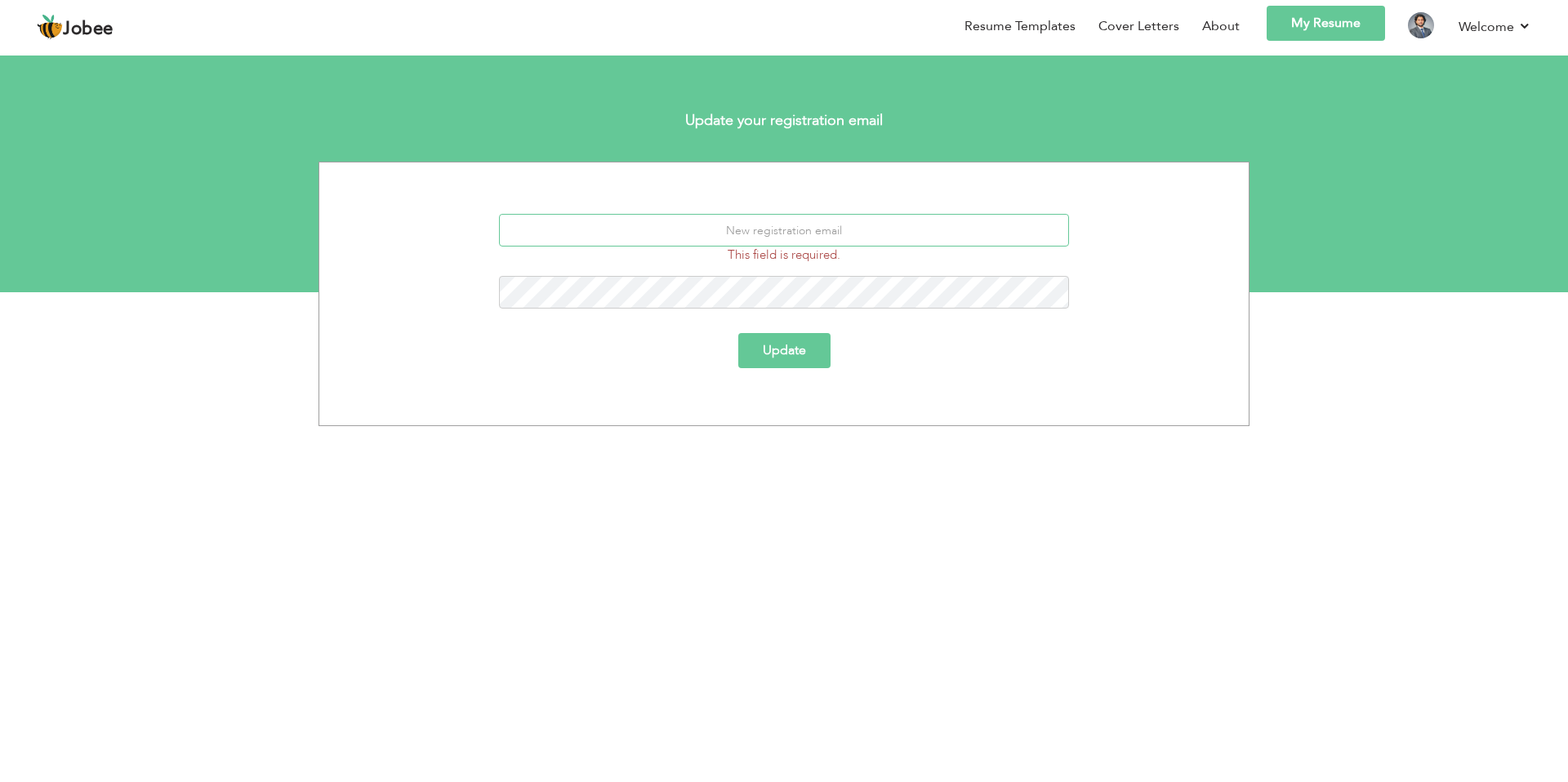
click at [777, 220] on input "email" at bounding box center [784, 230] width 571 height 33
click at [1414, 77] on link "Settings" at bounding box center [1457, 78] width 147 height 35
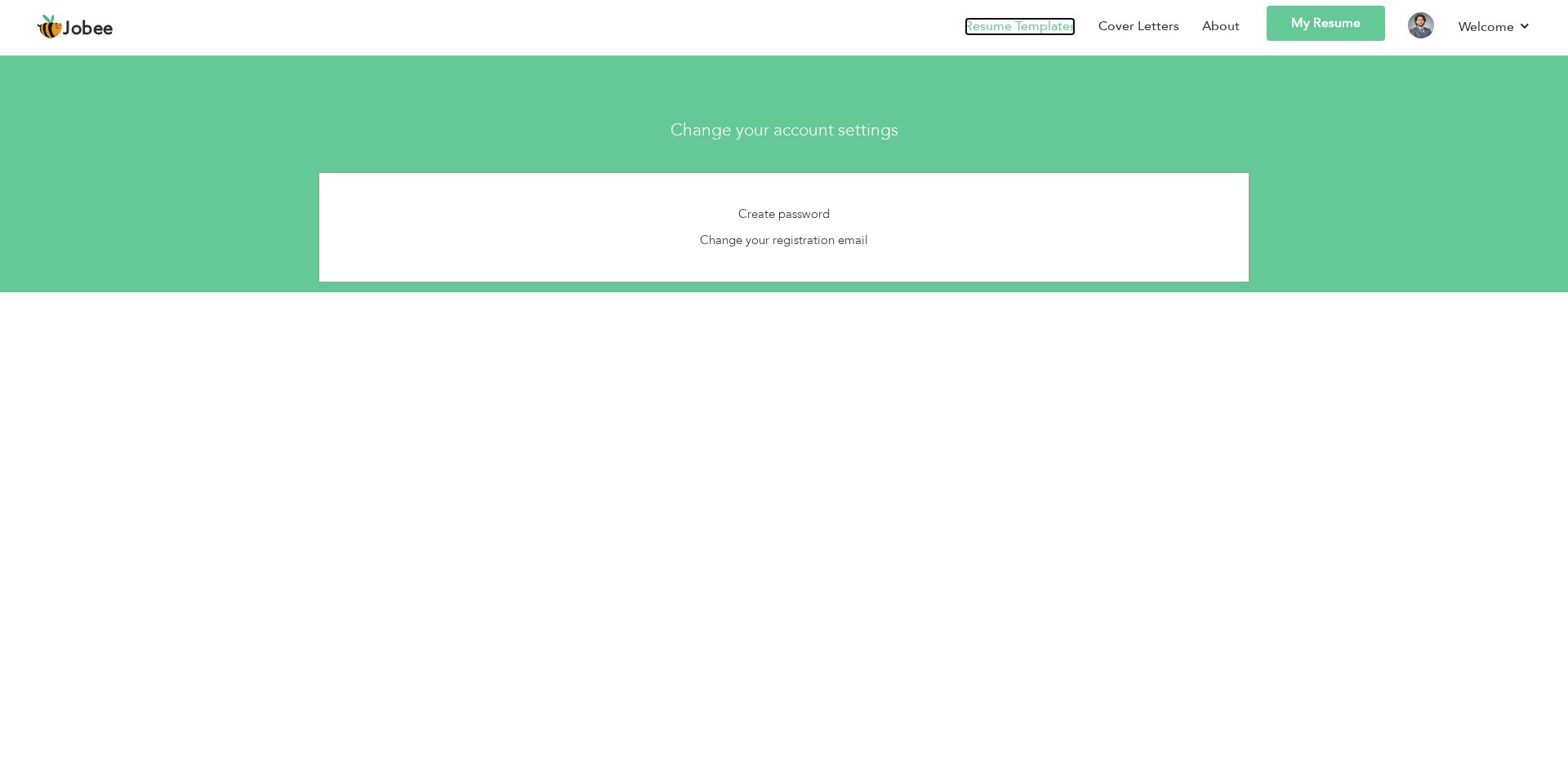
click at [1024, 29] on link "Resume Templates" at bounding box center [1019, 26] width 111 height 18
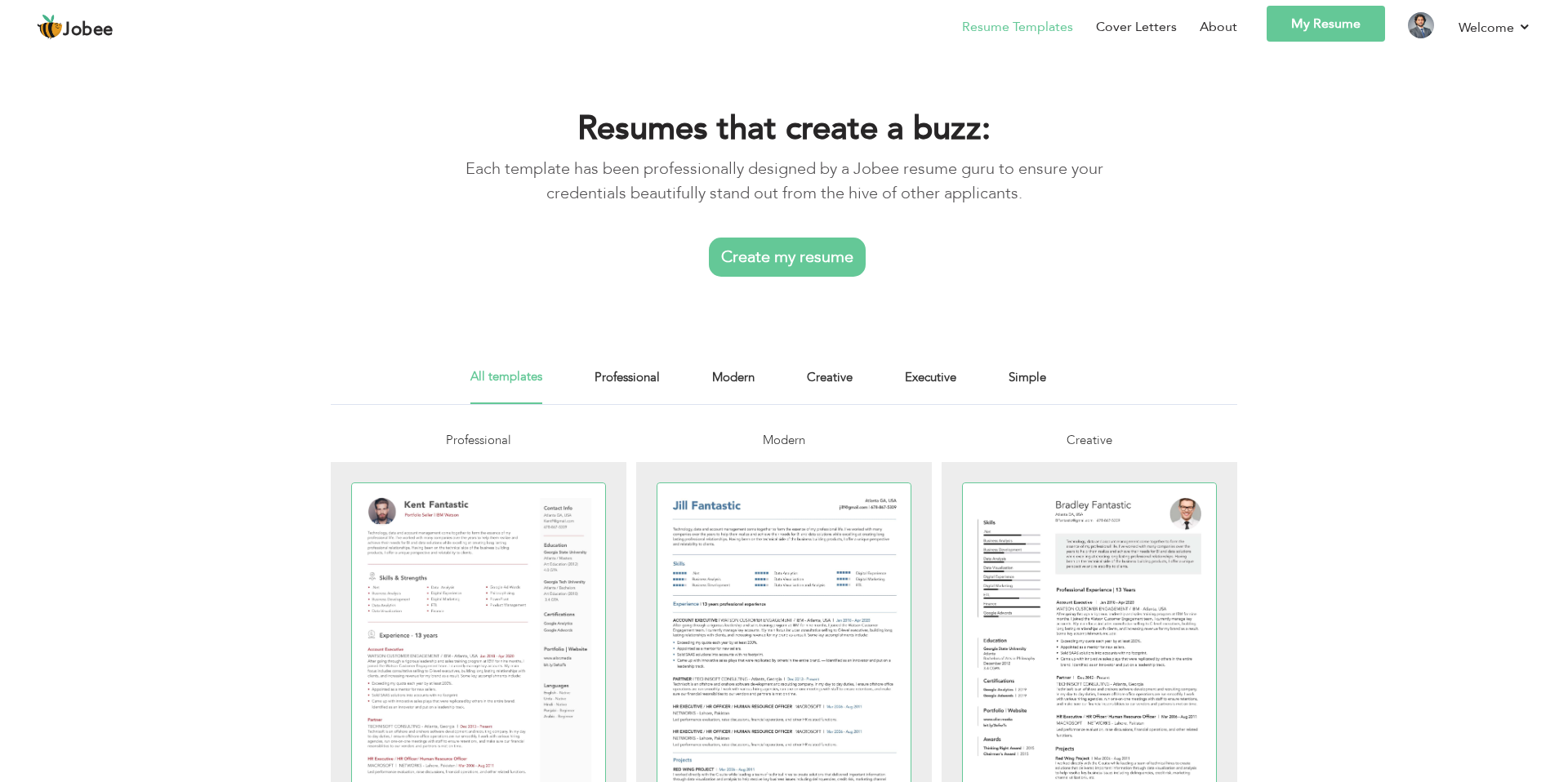
click at [818, 259] on link "Create my resume" at bounding box center [787, 256] width 157 height 40
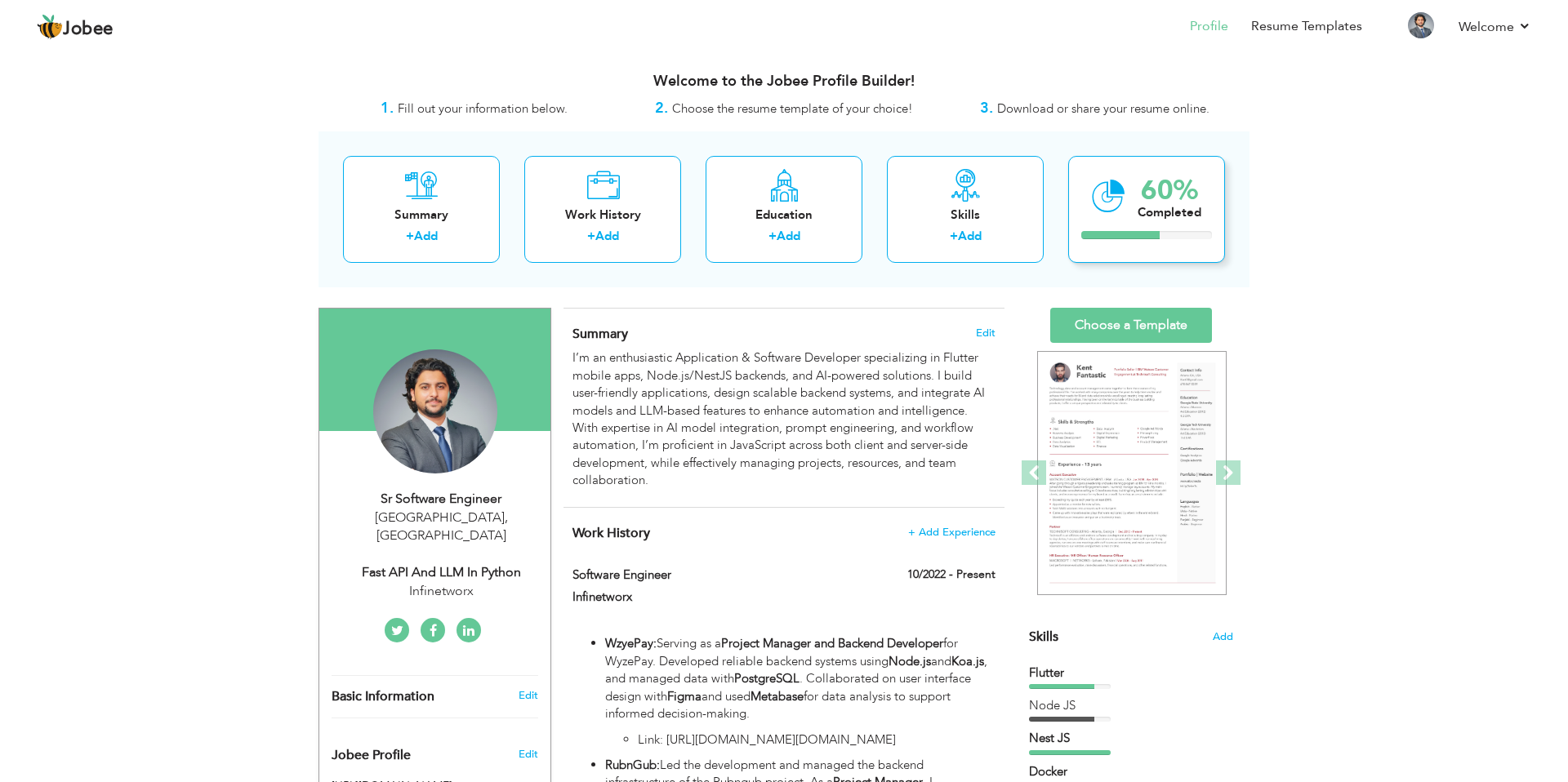
click at [1148, 213] on div "Completed" at bounding box center [1169, 213] width 64 height 17
click at [1088, 210] on div "60% Completed" at bounding box center [1147, 209] width 157 height 107
click at [452, 221] on div "Summary" at bounding box center [420, 215] width 130 height 17
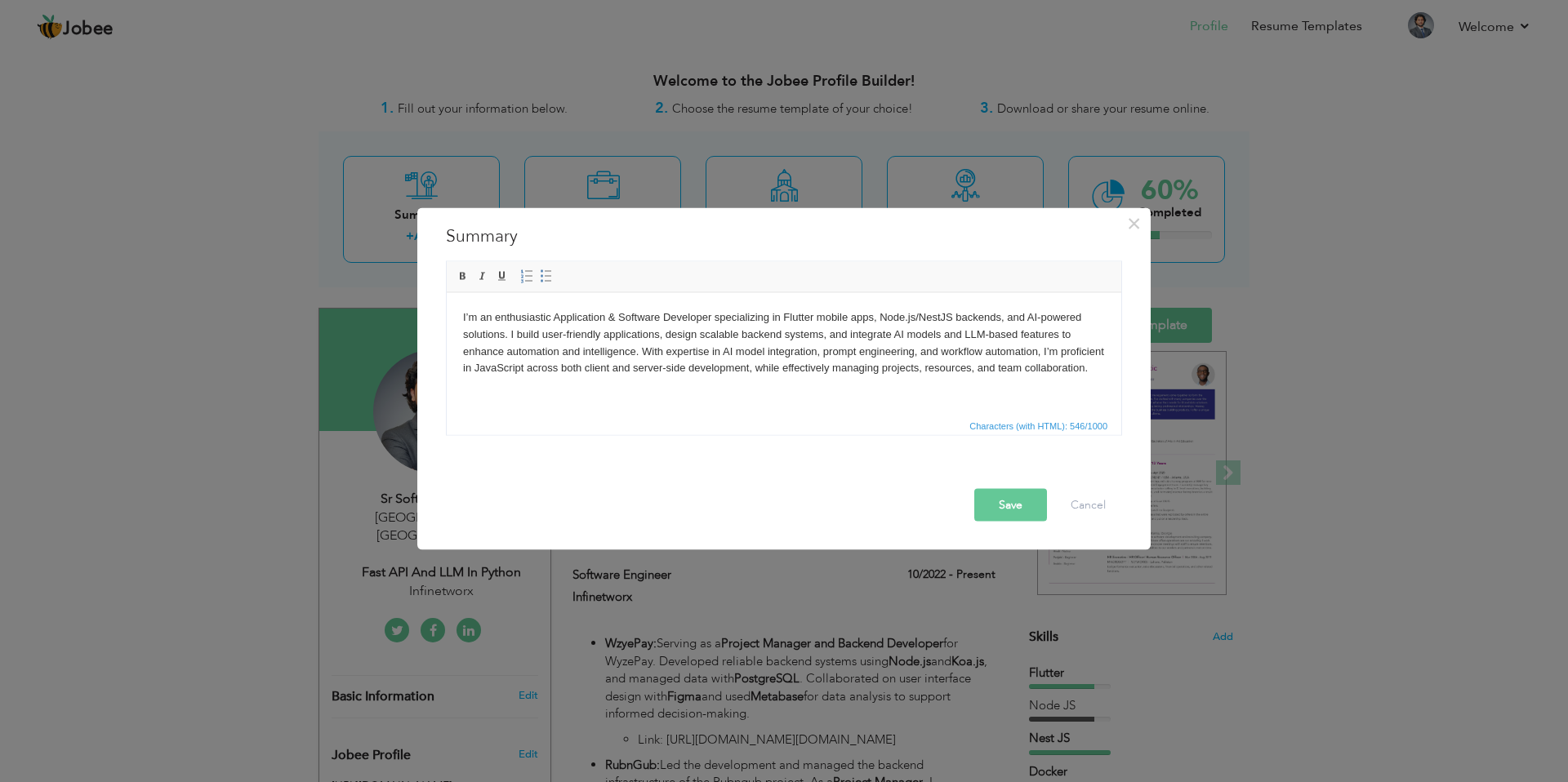
click at [1014, 494] on button "Save" at bounding box center [1010, 505] width 72 height 33
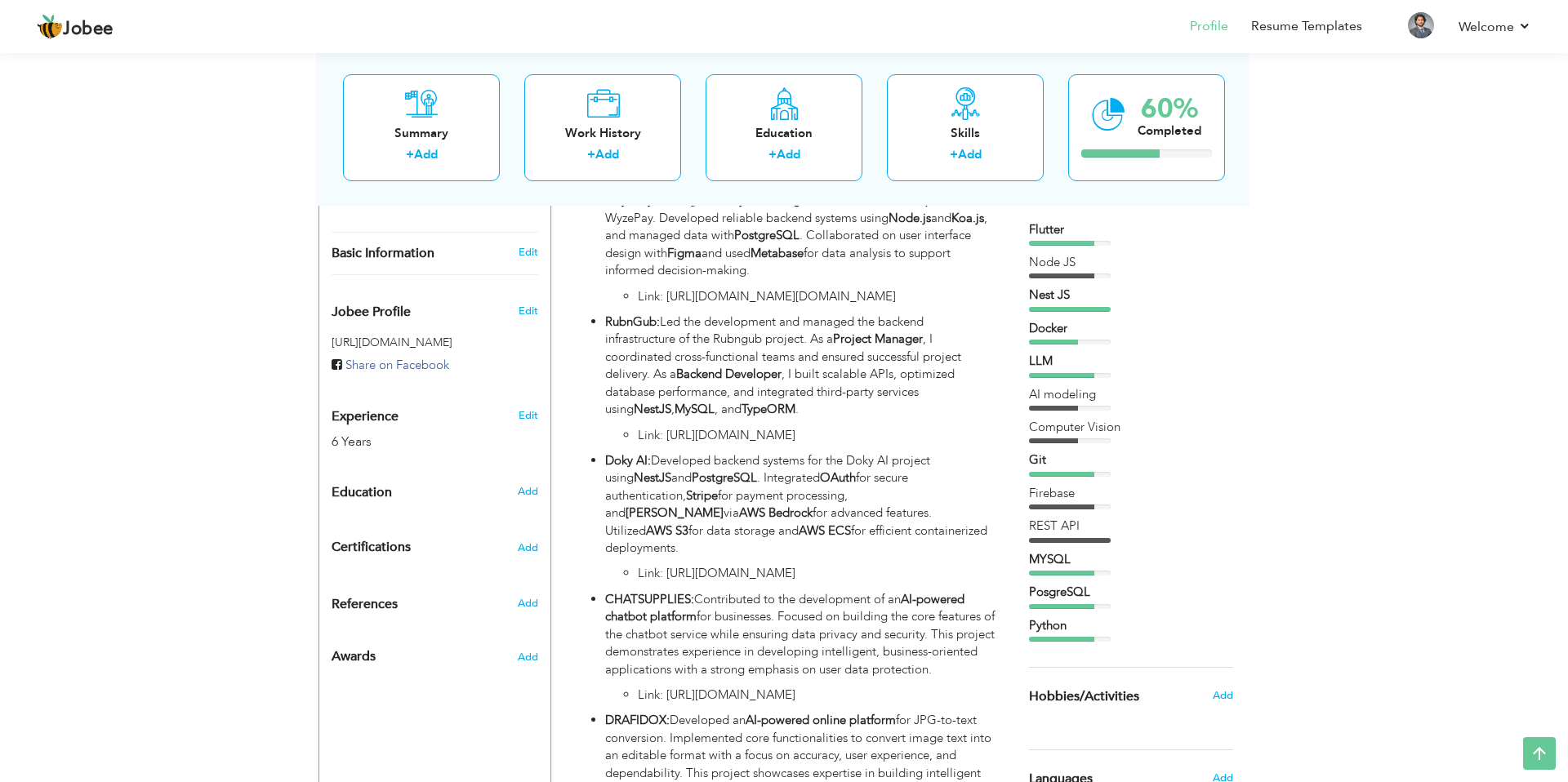
scroll to position [347, 0]
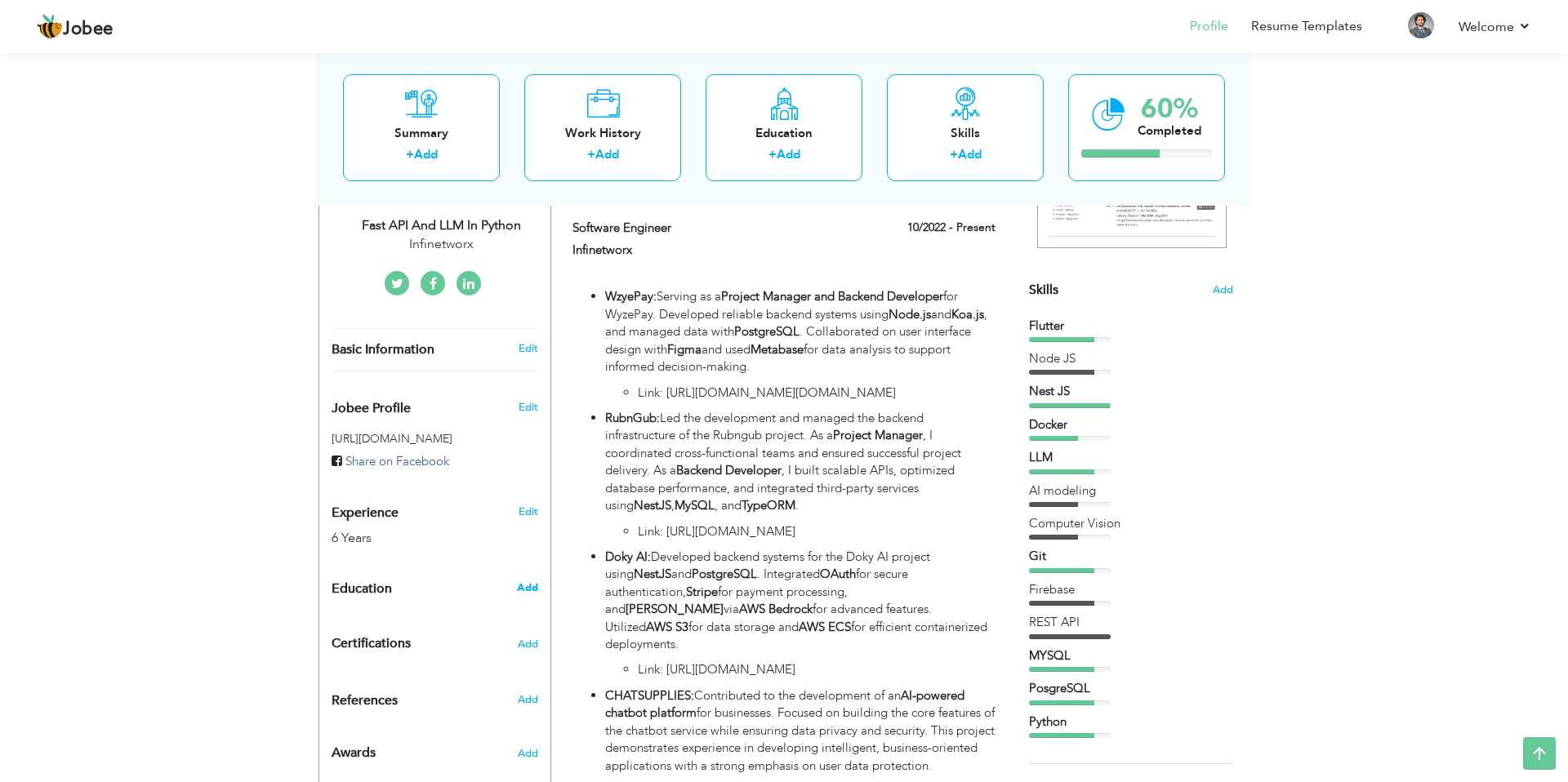
click at [529, 400] on span "Edit" at bounding box center [528, 407] width 19 height 14
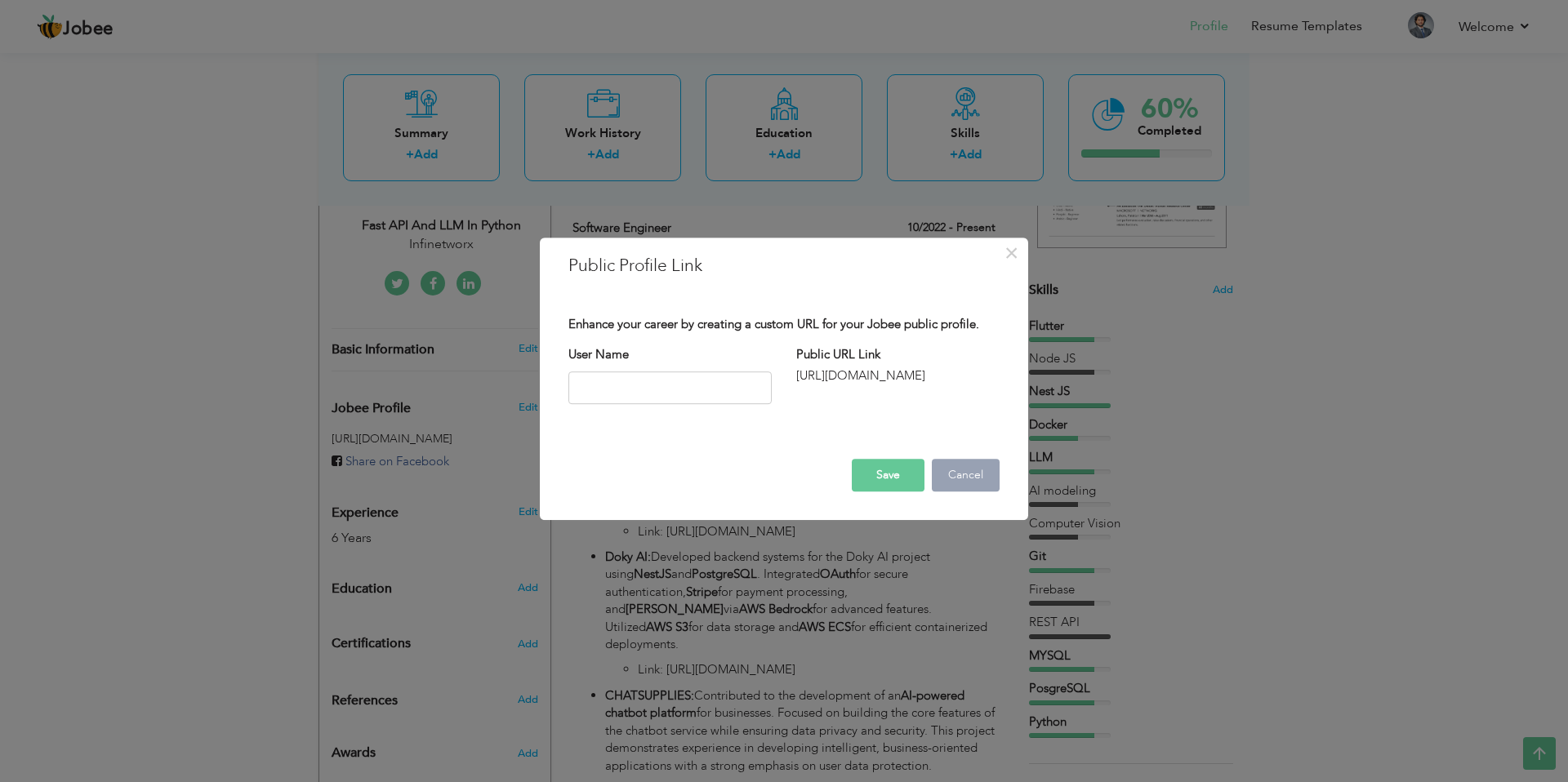
click at [960, 472] on button "Cancel" at bounding box center [965, 475] width 68 height 33
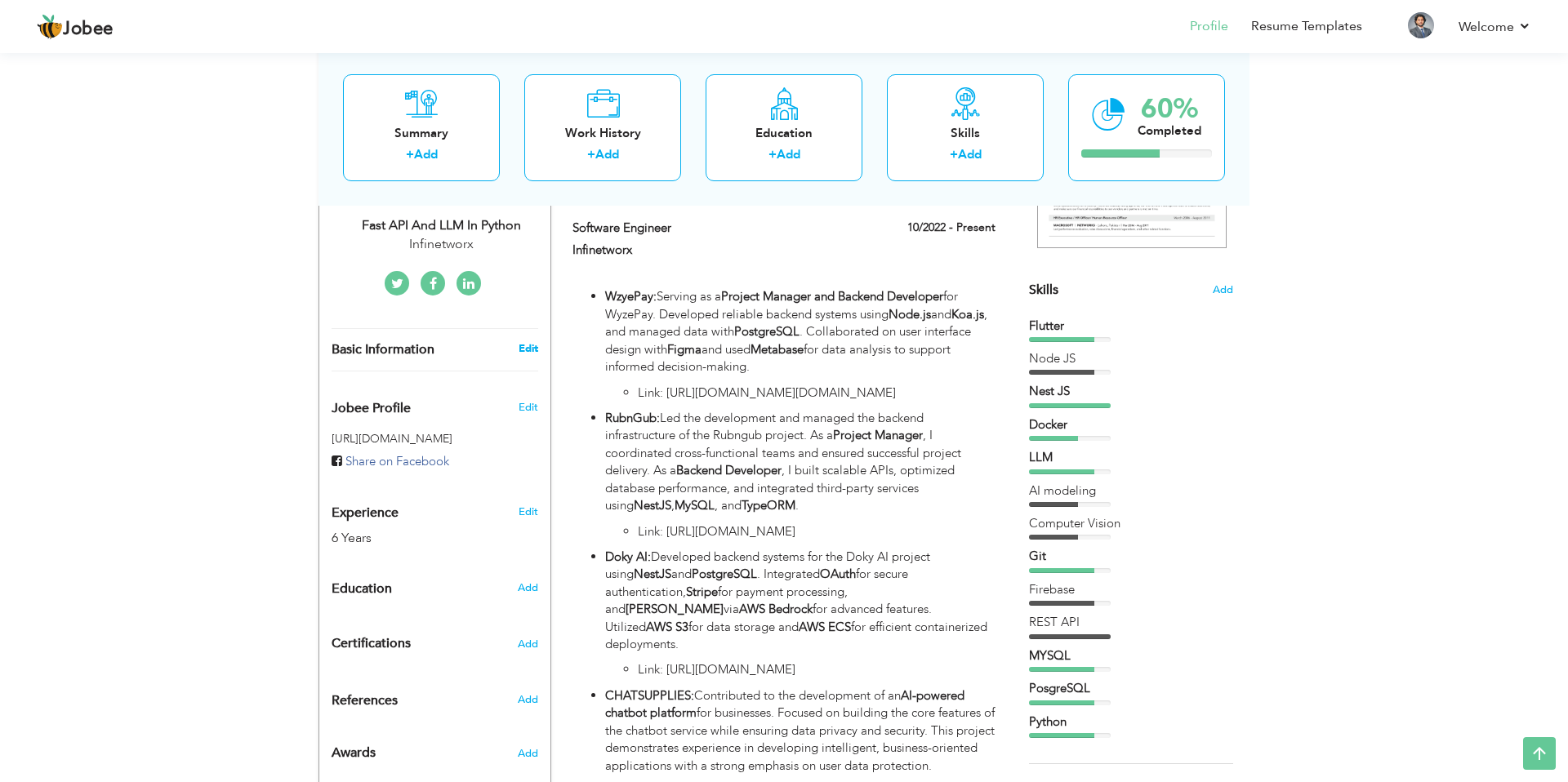
click at [530, 341] on link "Edit" at bounding box center [528, 348] width 19 height 14
type input "Sr Software"
type input "Engineer"
select select "number:166"
type input "Lahore"
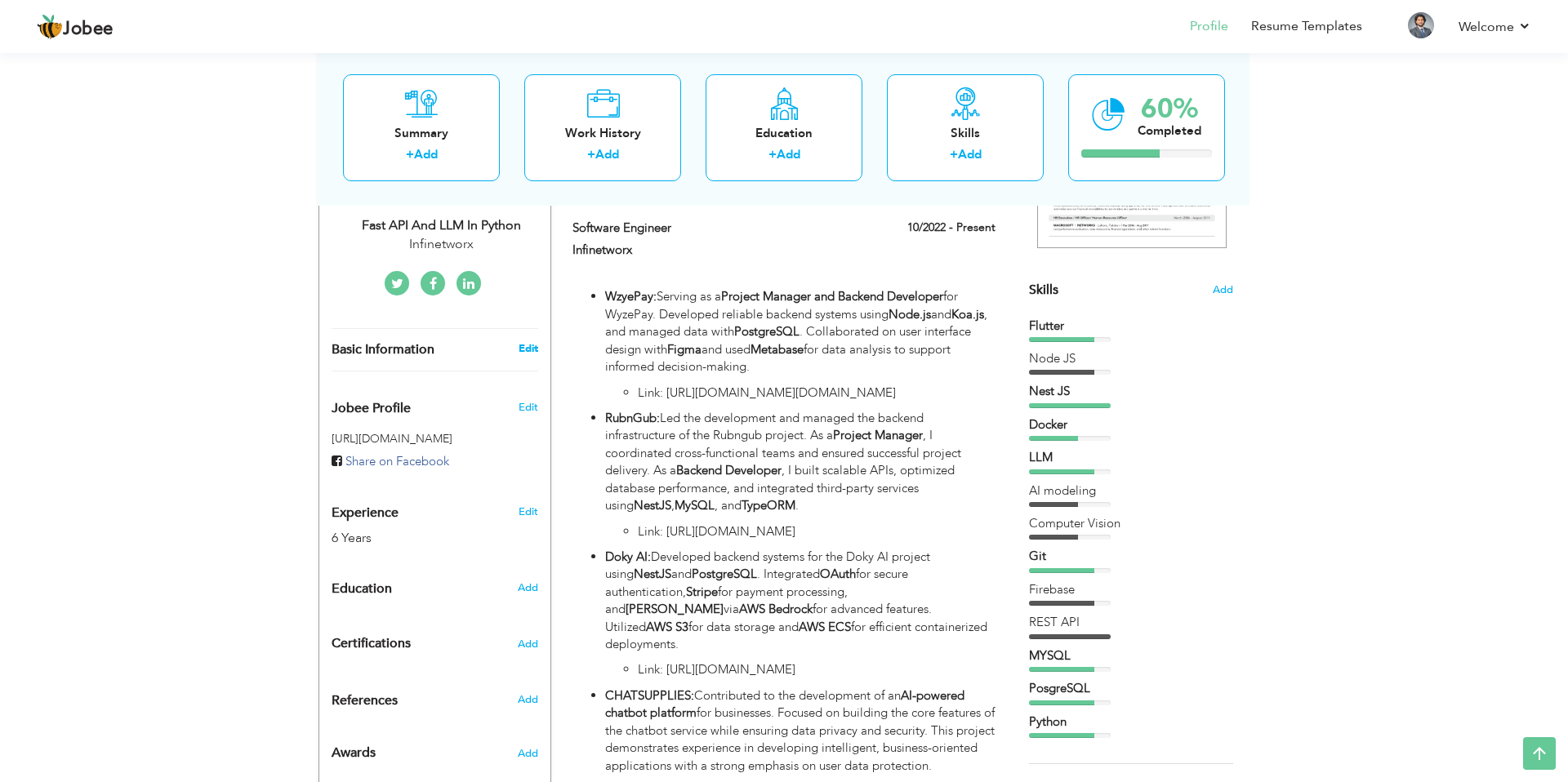
select select "number:8"
type input "Infinetworx"
type input "Fast API and LLM in Python"
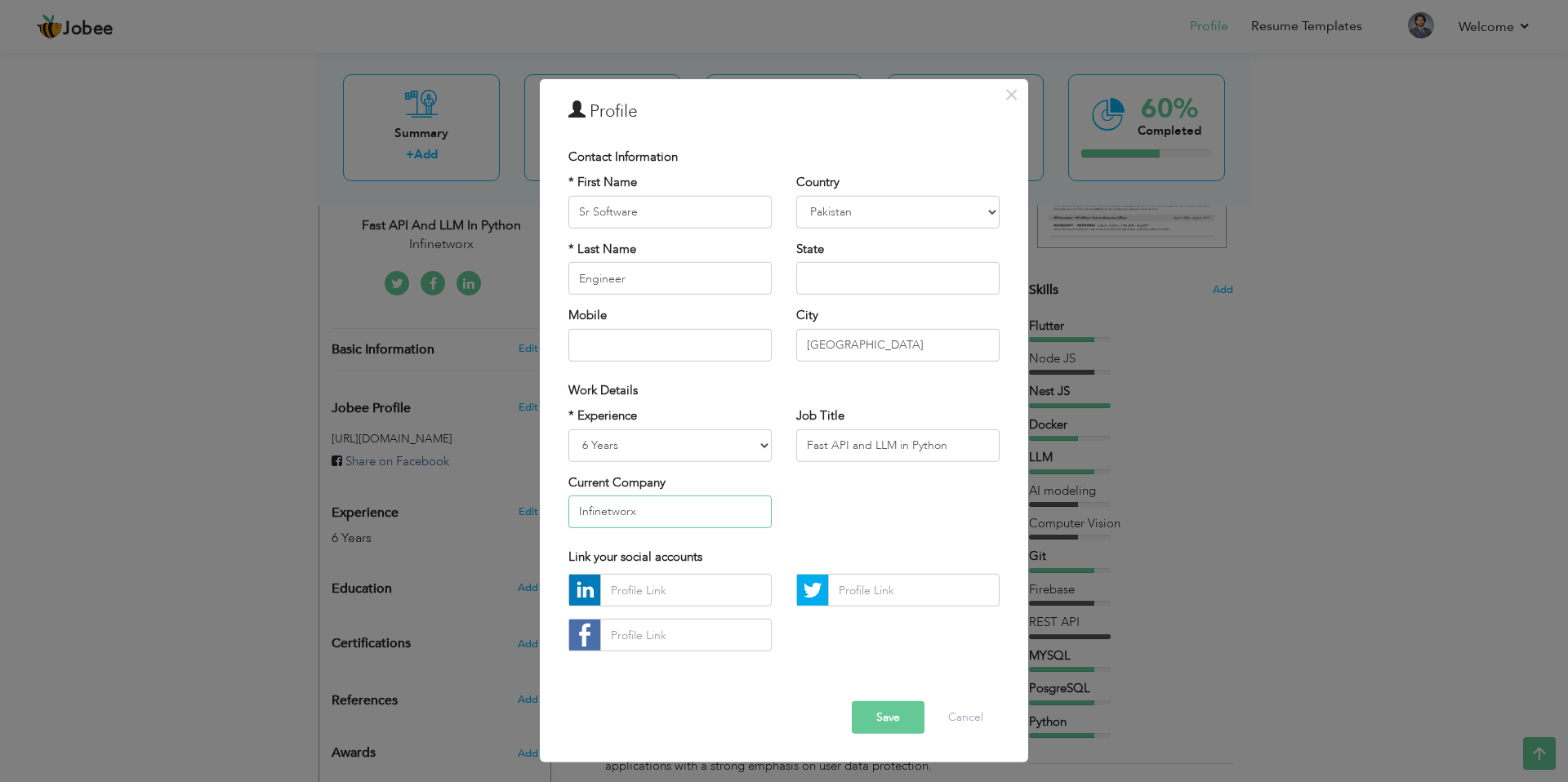
click at [685, 518] on input "Infinetworx" at bounding box center [669, 512] width 203 height 33
drag, startPoint x: 685, startPoint y: 518, endPoint x: 575, endPoint y: 505, distance: 110.8
click at [575, 505] on input "text" at bounding box center [669, 512] width 203 height 33
click at [902, 706] on button "Save" at bounding box center [887, 717] width 72 height 33
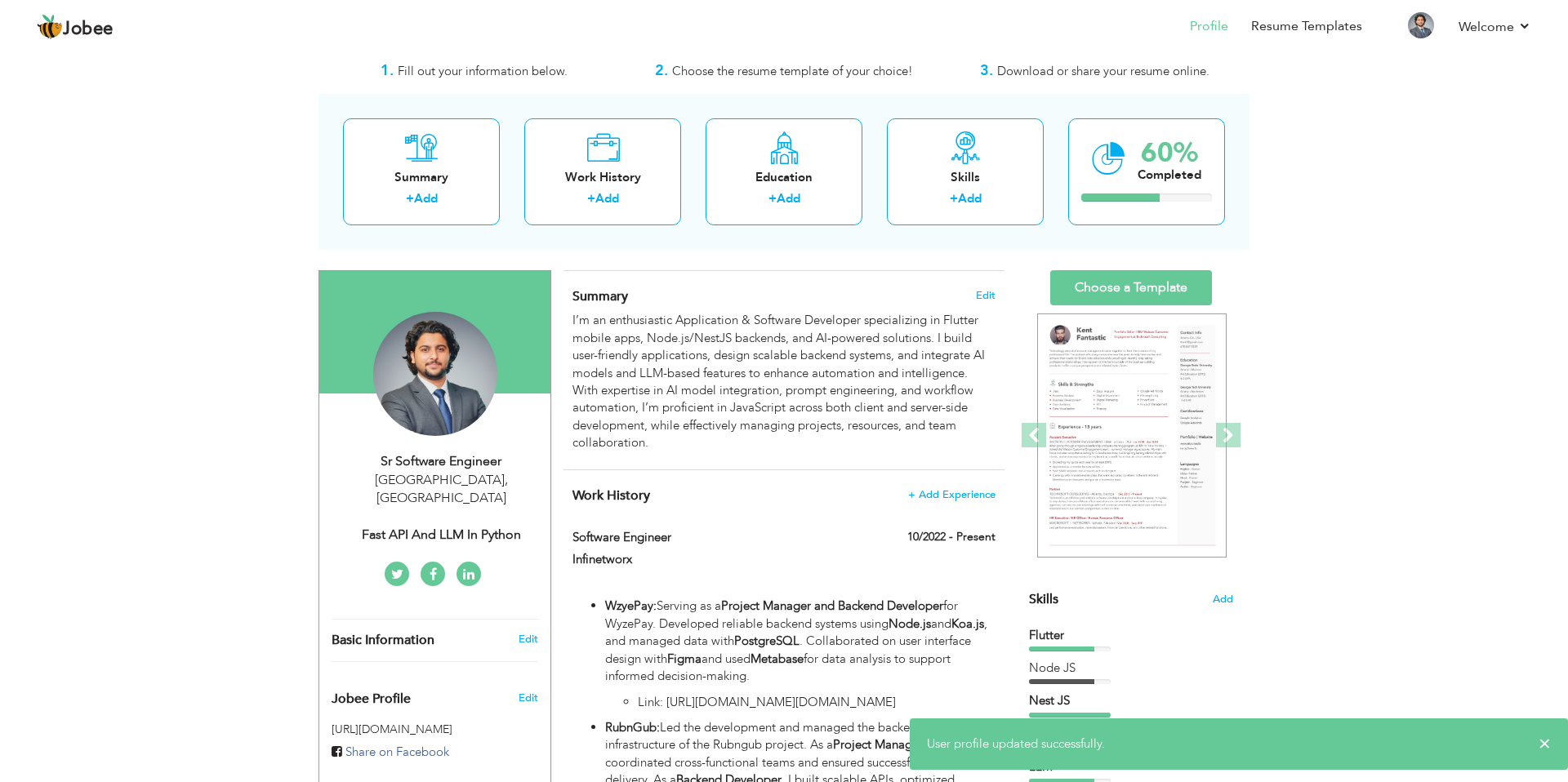
scroll to position [48, 0]
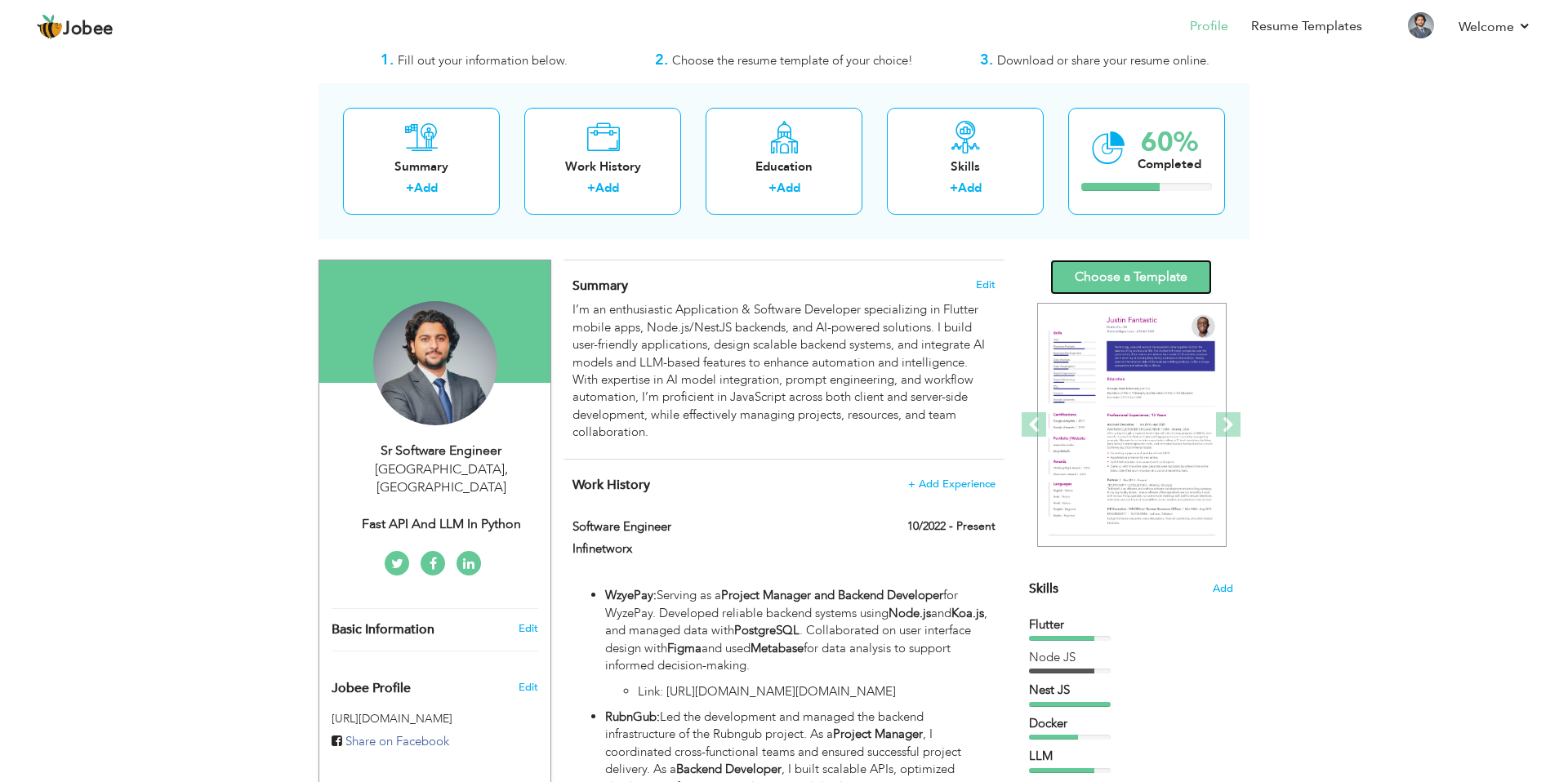
click at [1136, 273] on link "Choose a Template" at bounding box center [1131, 277] width 162 height 35
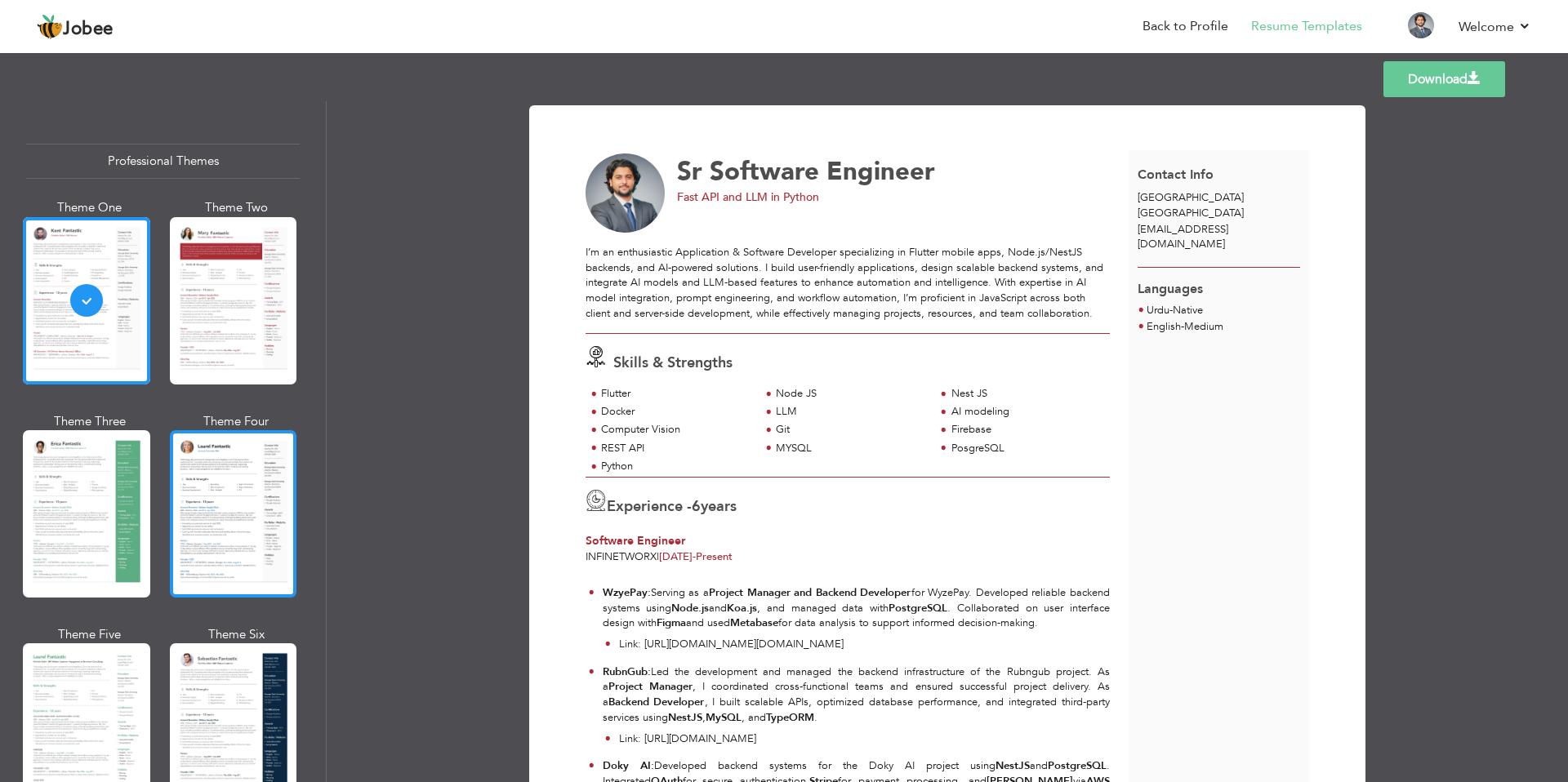
click at [237, 500] on div at bounding box center [233, 514] width 127 height 168
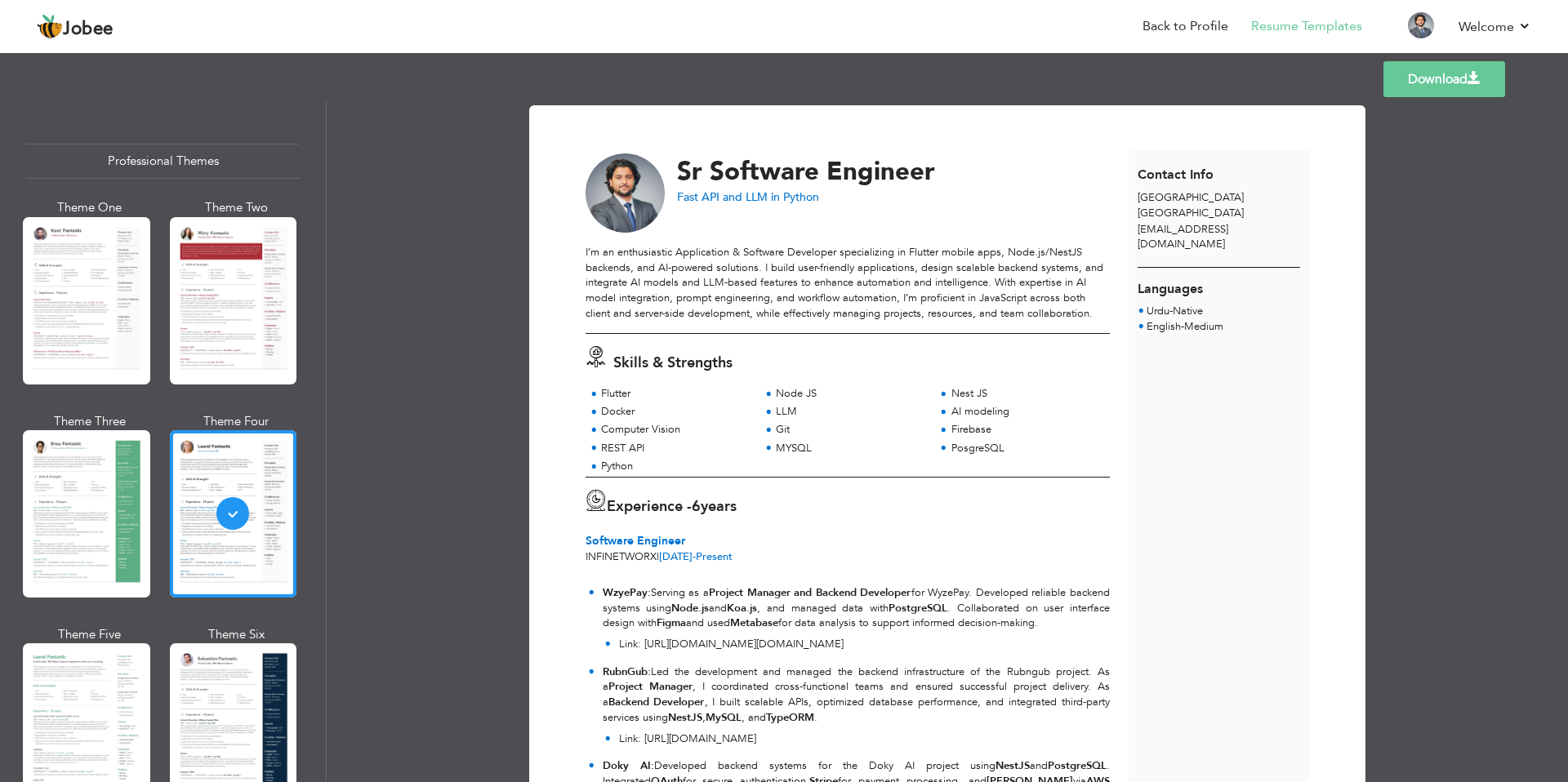
click at [1395, 88] on link "Download" at bounding box center [1444, 79] width 122 height 36
click at [1430, 77] on link "Download" at bounding box center [1444, 79] width 122 height 36
